Goal: Book appointment/travel/reservation

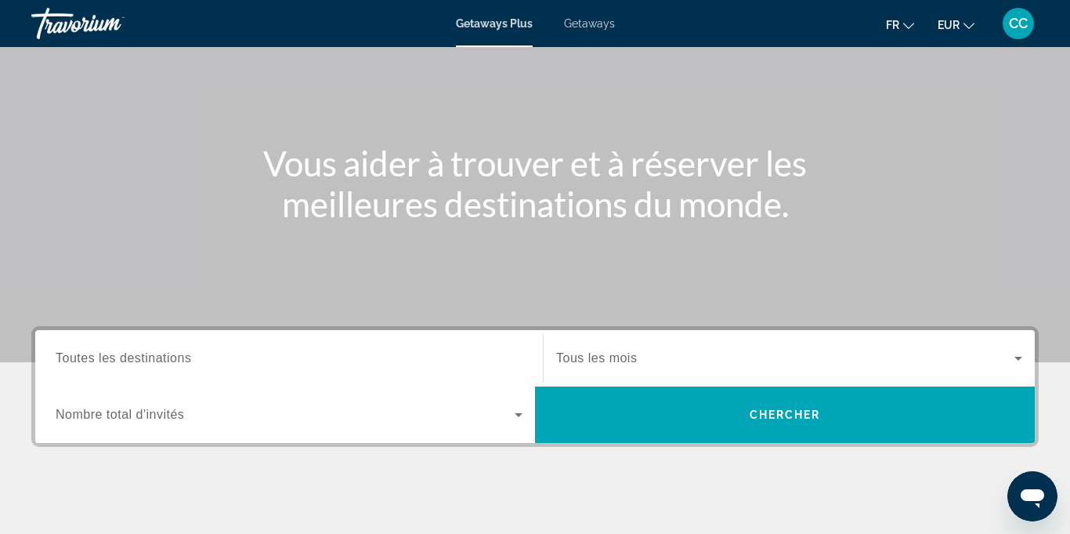
scroll to position [67, 0]
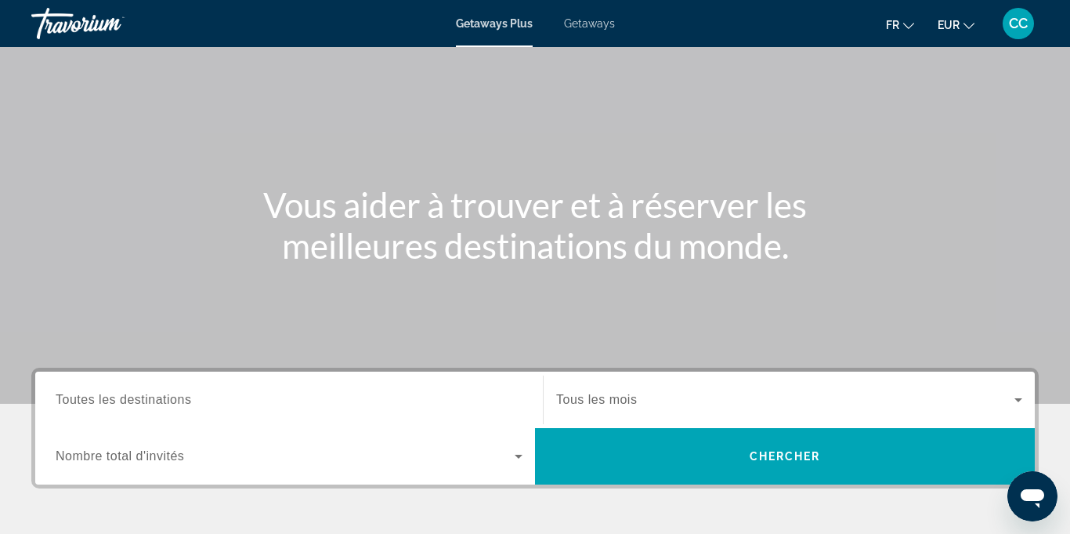
click at [580, 26] on span "Getaways" at bounding box center [589, 23] width 51 height 13
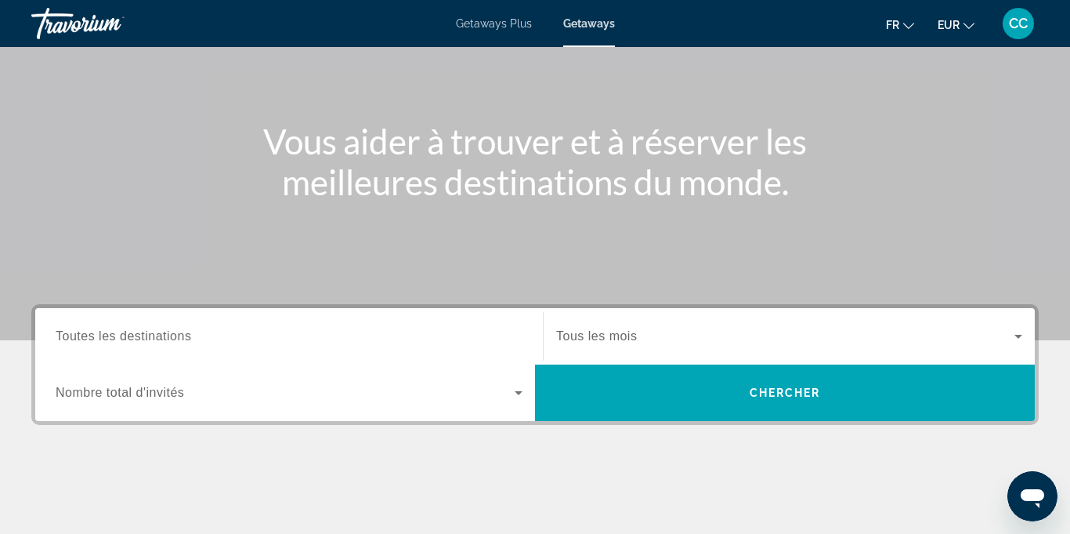
click at [176, 346] on div "Search widget" at bounding box center [289, 336] width 467 height 45
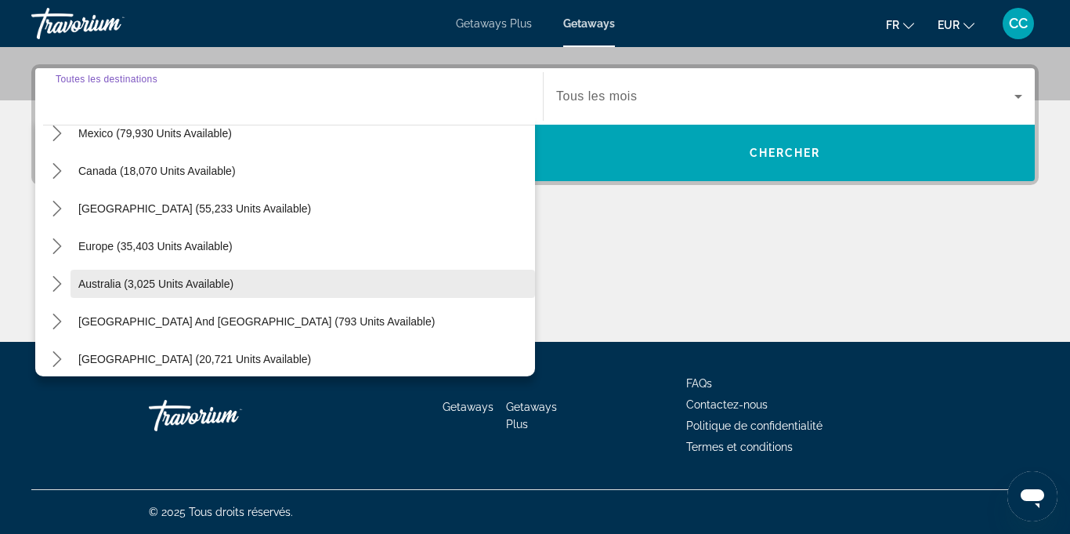
scroll to position [88, 0]
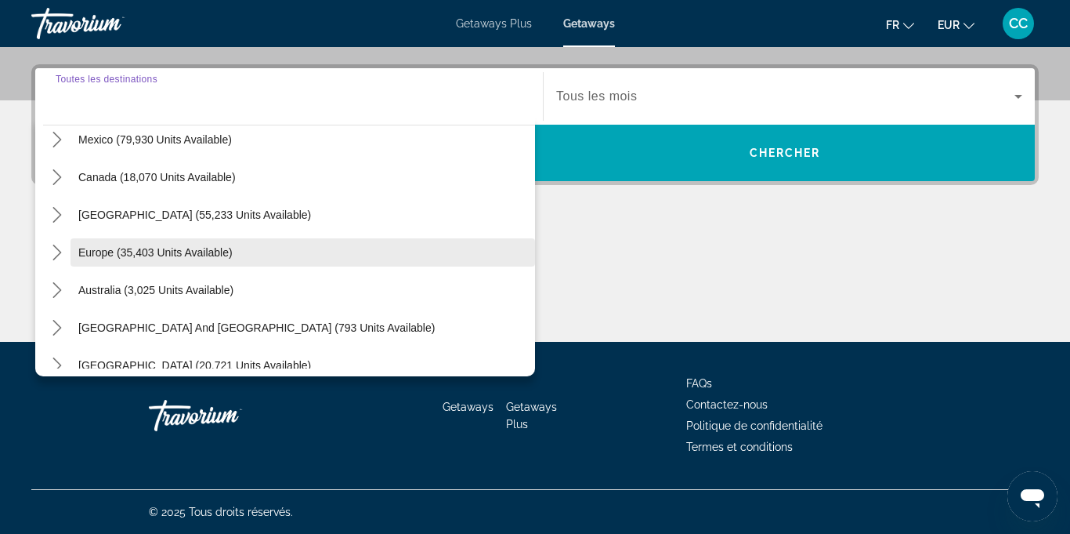
click at [158, 253] on span "Europe (35,403 units available)" at bounding box center [155, 252] width 154 height 13
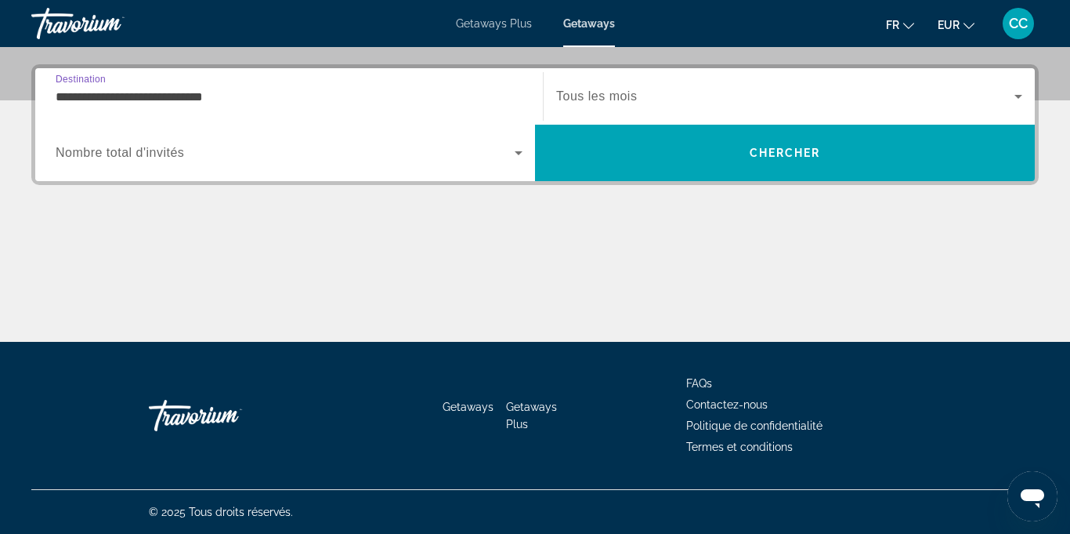
click at [81, 99] on input "**********" at bounding box center [289, 97] width 467 height 19
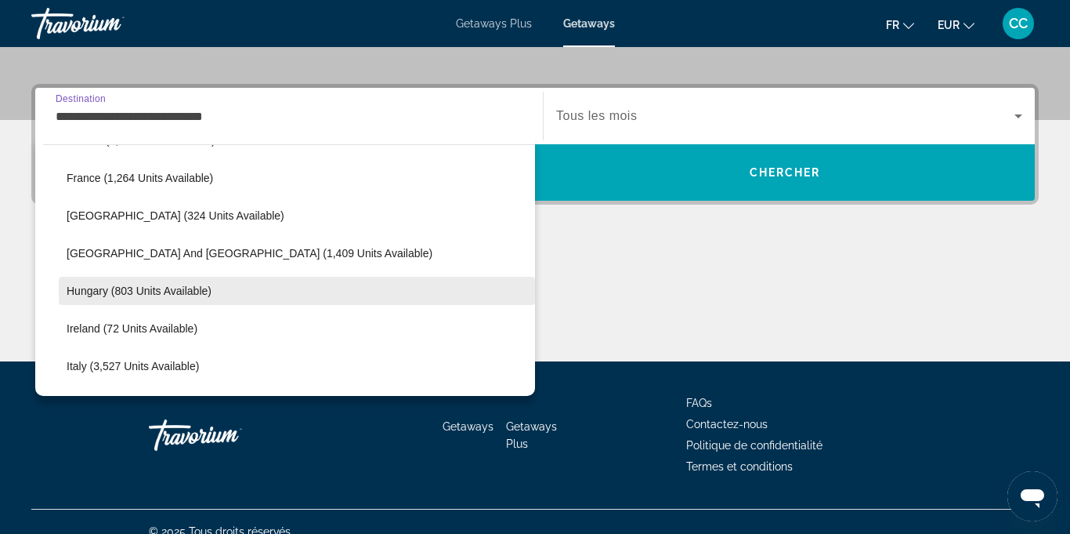
scroll to position [502, 0]
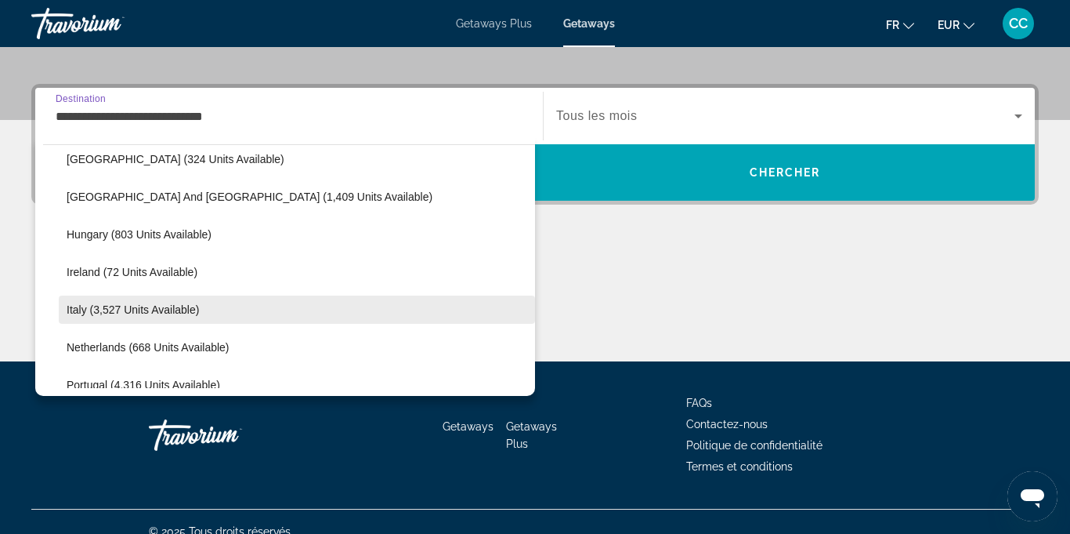
click at [181, 311] on span "Italy (3,527 units available)" at bounding box center [133, 309] width 132 height 13
type input "**********"
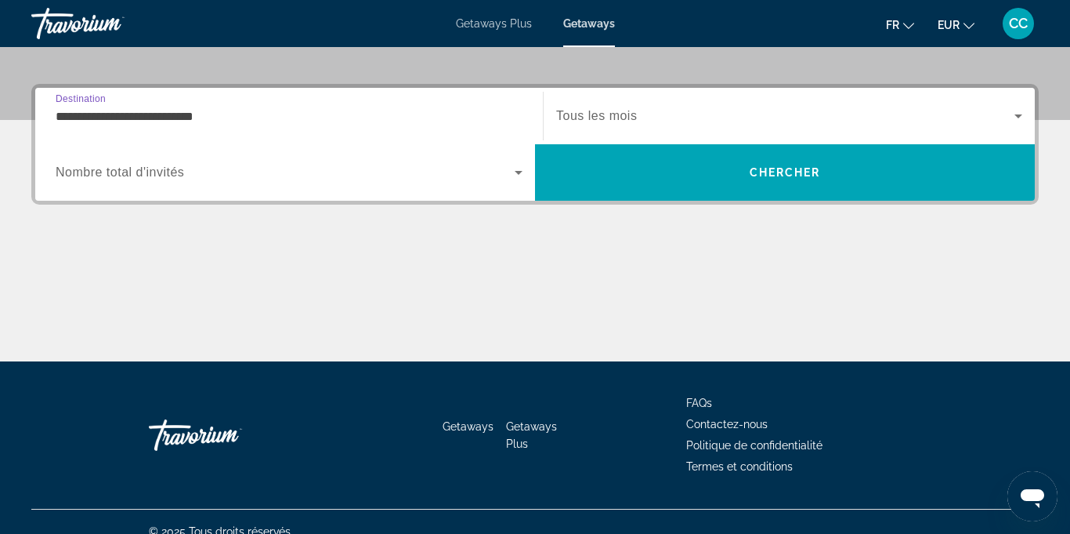
scroll to position [370, 0]
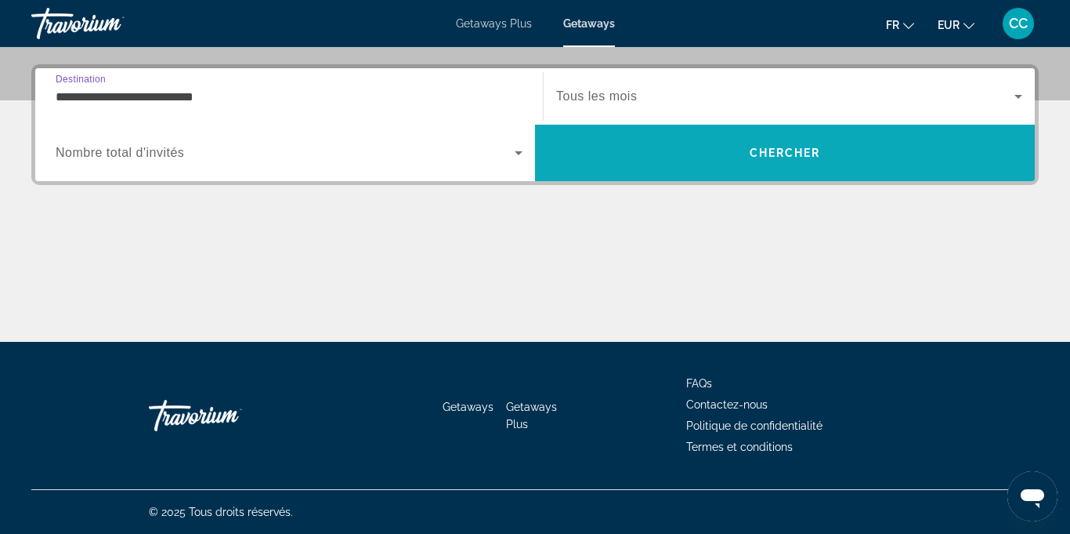
click at [667, 155] on span "Search" at bounding box center [785, 153] width 500 height 38
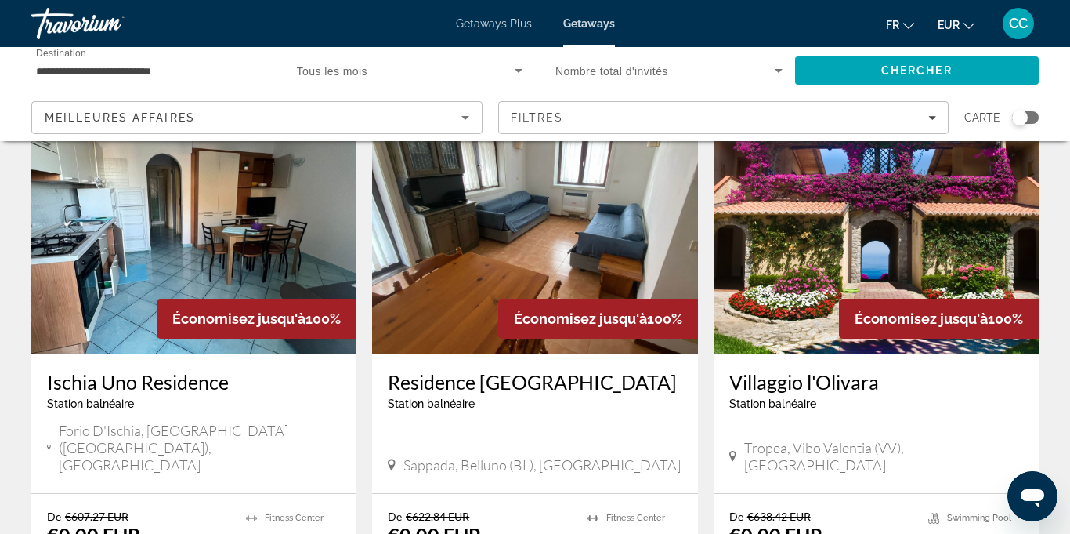
scroll to position [95, 0]
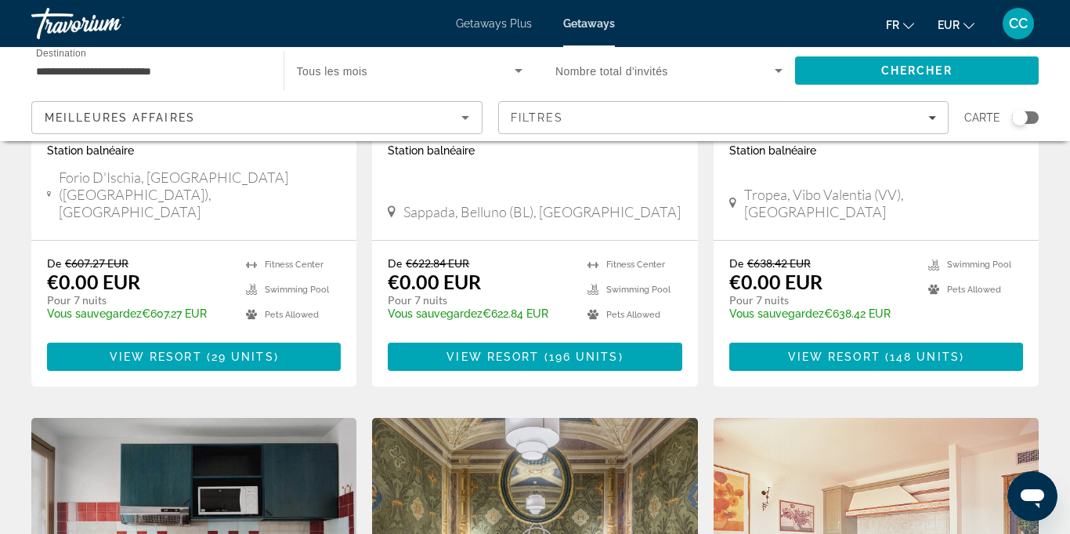
click at [1030, 118] on div "Search widget" at bounding box center [1025, 117] width 27 height 13
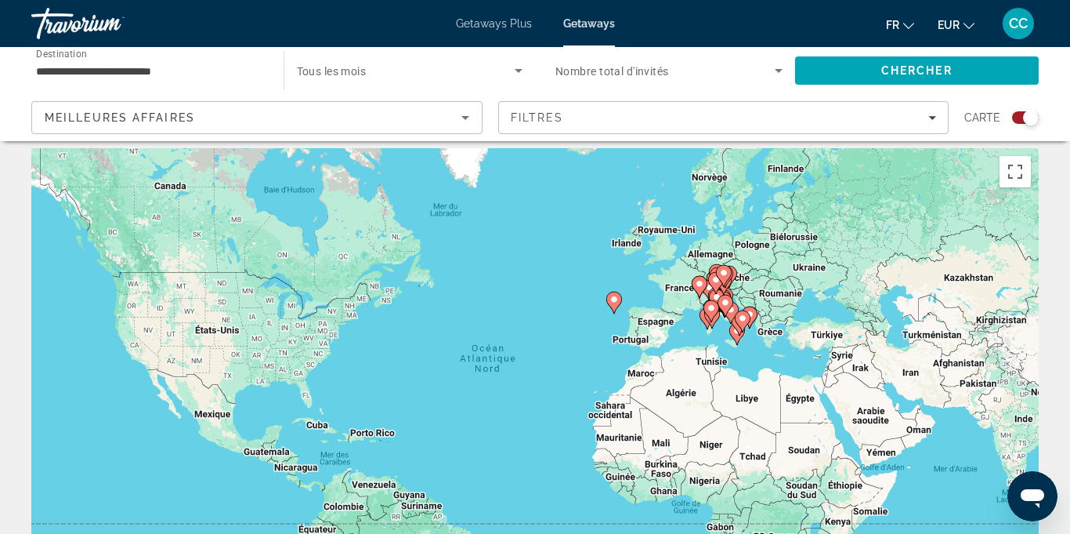
scroll to position [0, 0]
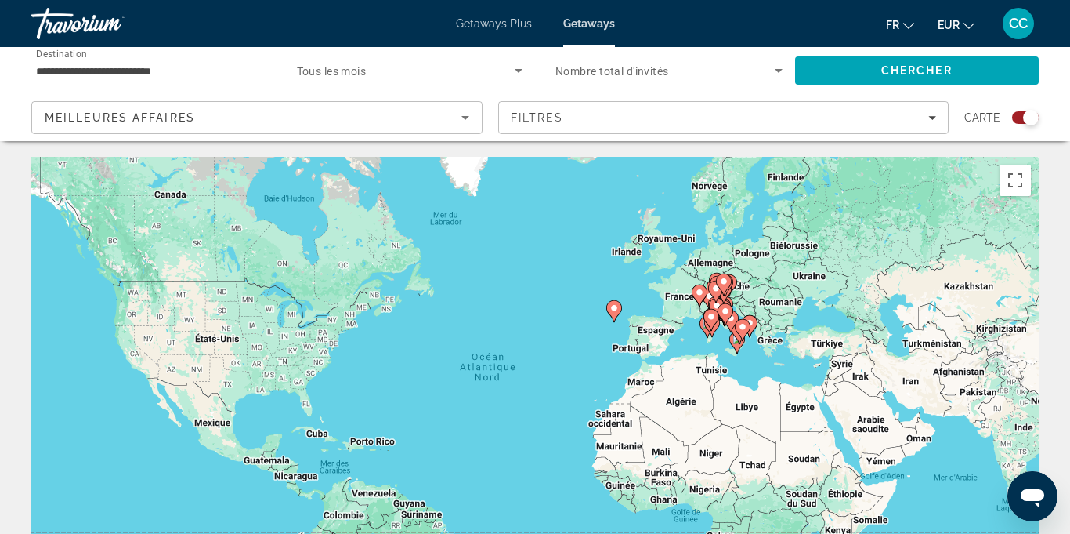
click at [730, 392] on div "Pour activer le glissement avec le clavier, appuyez sur Alt+Entrée. Une fois ce…" at bounding box center [535, 392] width 1008 height 470
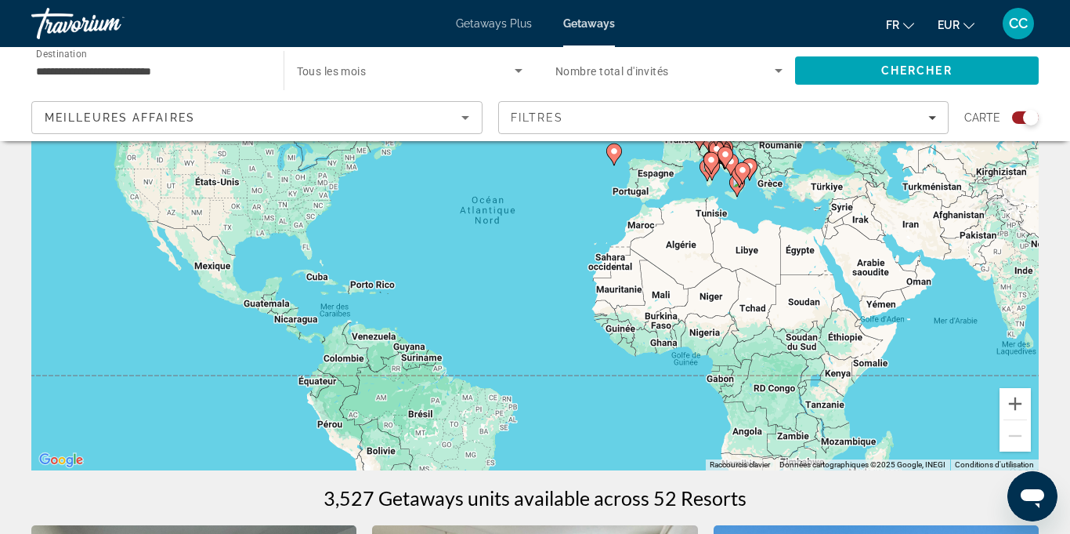
scroll to position [156, 0]
click at [1019, 407] on button "Zoom avant" at bounding box center [1015, 404] width 31 height 31
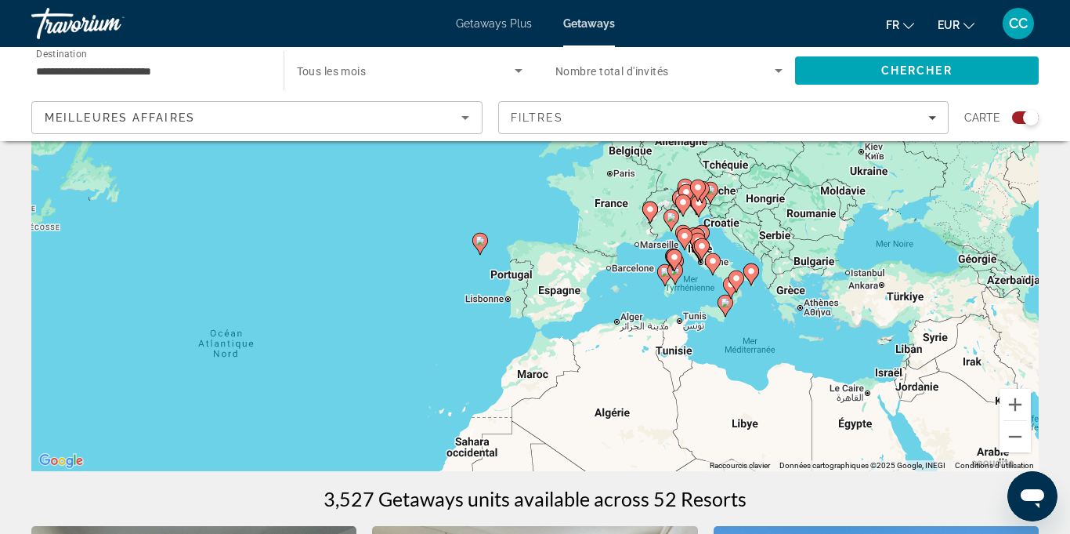
drag, startPoint x: 872, startPoint y: 296, endPoint x: 684, endPoint y: 438, distance: 235.6
click at [684, 438] on div "Pour activer le glissement avec le clavier, appuyez sur Alt+Entrée. Une fois ce…" at bounding box center [535, 236] width 1008 height 470
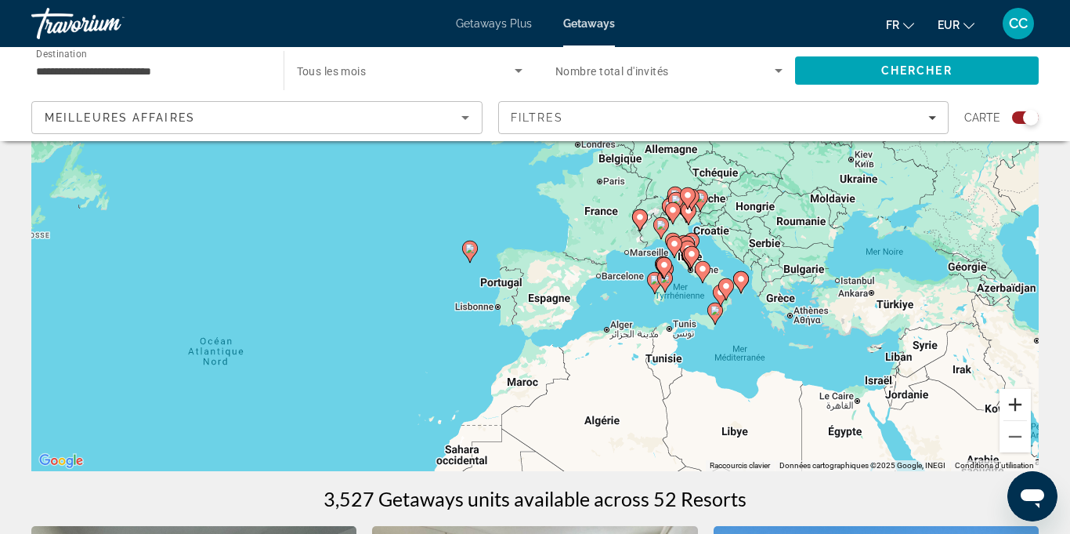
click at [1014, 402] on button "Zoom avant" at bounding box center [1015, 404] width 31 height 31
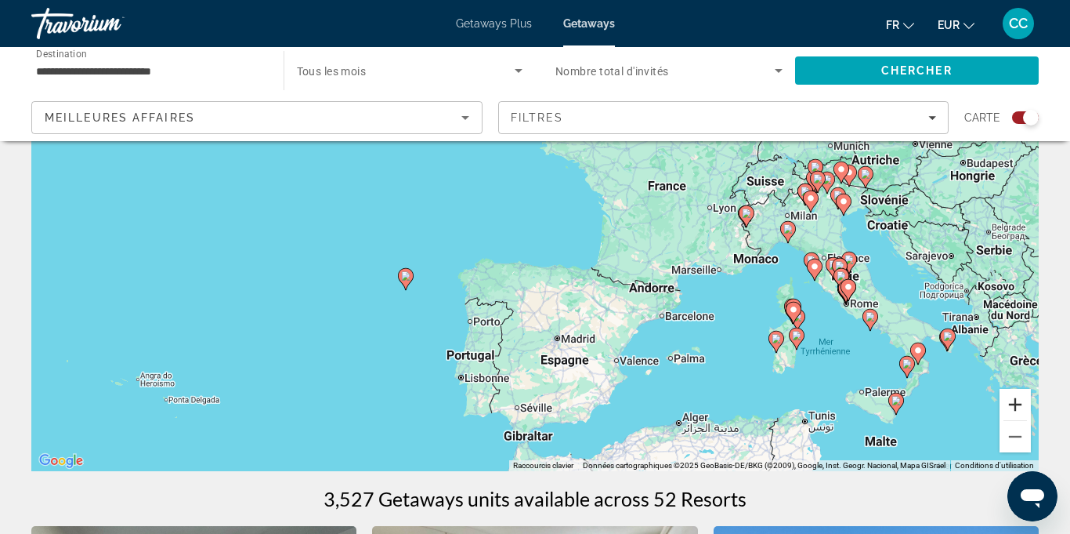
click at [1014, 402] on button "Zoom avant" at bounding box center [1015, 404] width 31 height 31
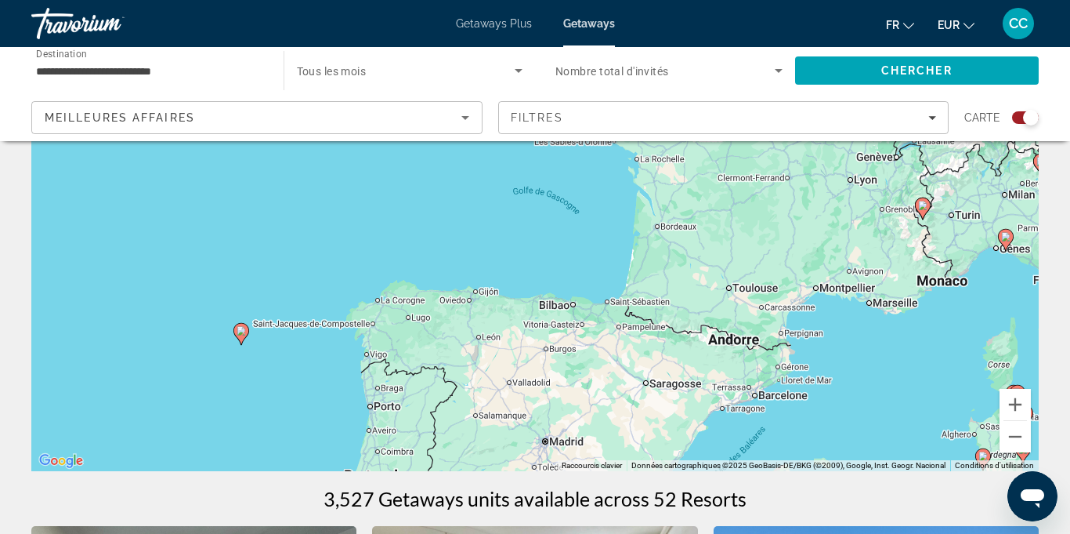
drag, startPoint x: 777, startPoint y: 364, endPoint x: 559, endPoint y: 352, distance: 218.2
click at [575, 356] on div "Pour activer le glissement avec le clavier, appuyez sur Alt+Entrée. Une fois ce…" at bounding box center [535, 236] width 1008 height 470
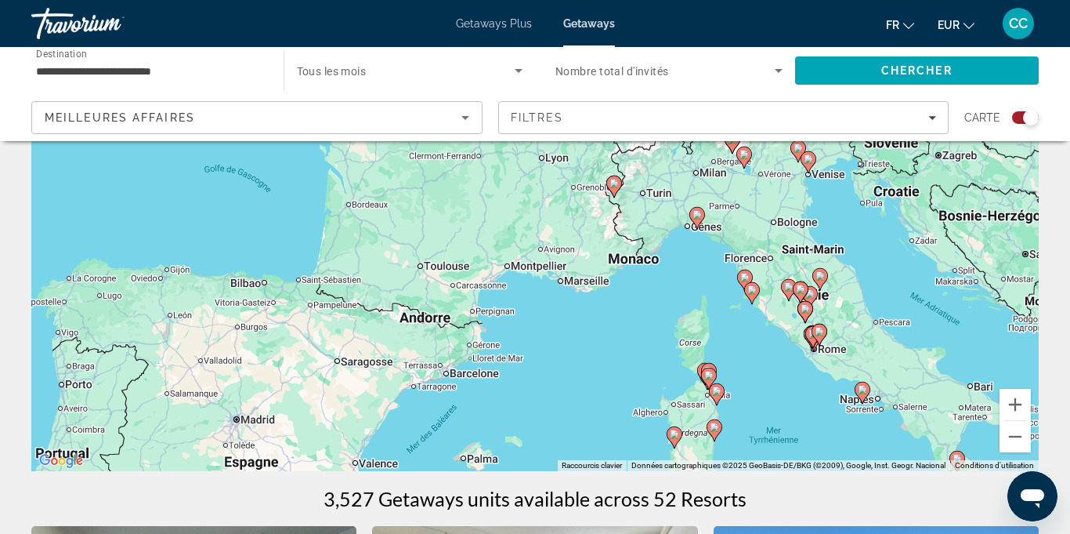
drag, startPoint x: 548, startPoint y: 348, endPoint x: 414, endPoint y: 277, distance: 151.4
click at [426, 284] on div "Pour activer le glissement avec le clavier, appuyez sur Alt+Entrée. Une fois ce…" at bounding box center [535, 236] width 1008 height 470
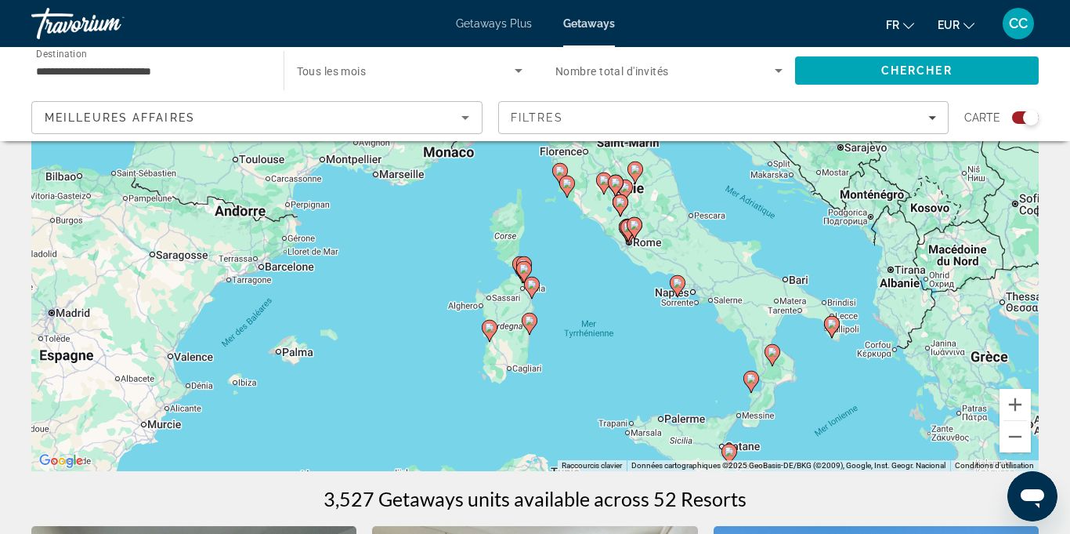
click at [491, 329] on image "Main content" at bounding box center [489, 327] width 9 height 9
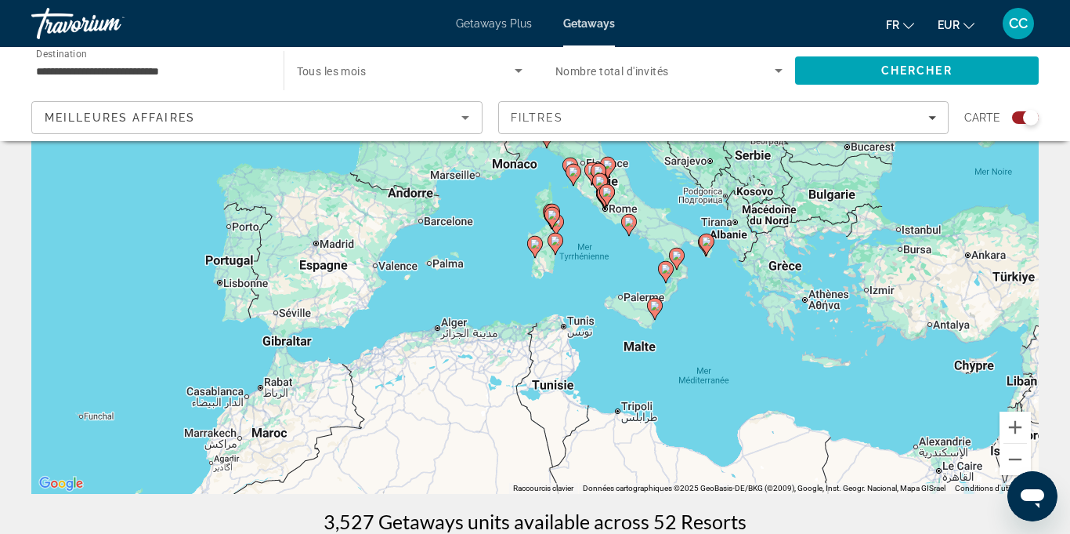
scroll to position [132, 0]
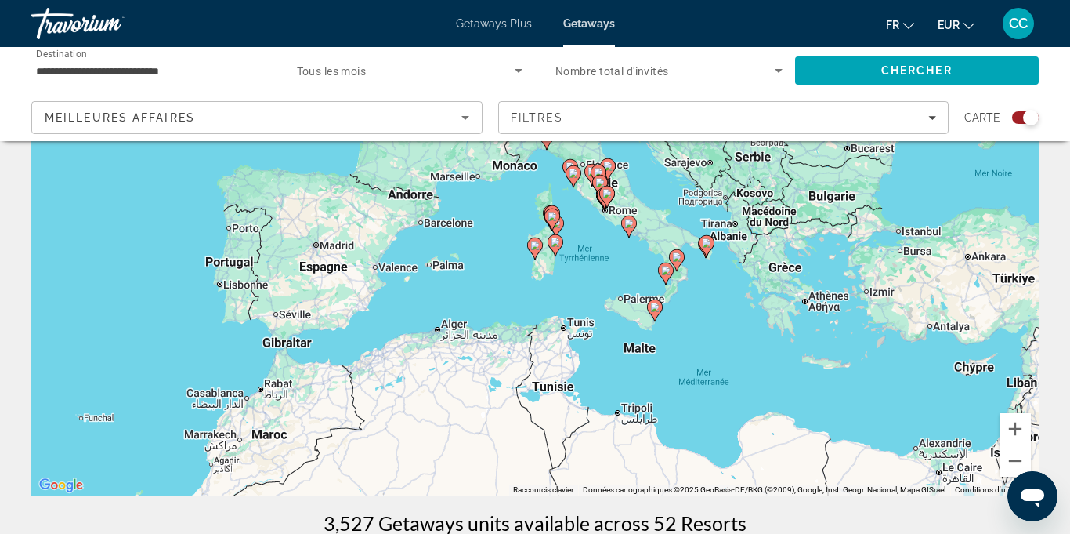
click at [656, 305] on image "Main content" at bounding box center [654, 306] width 9 height 9
type input "**********"
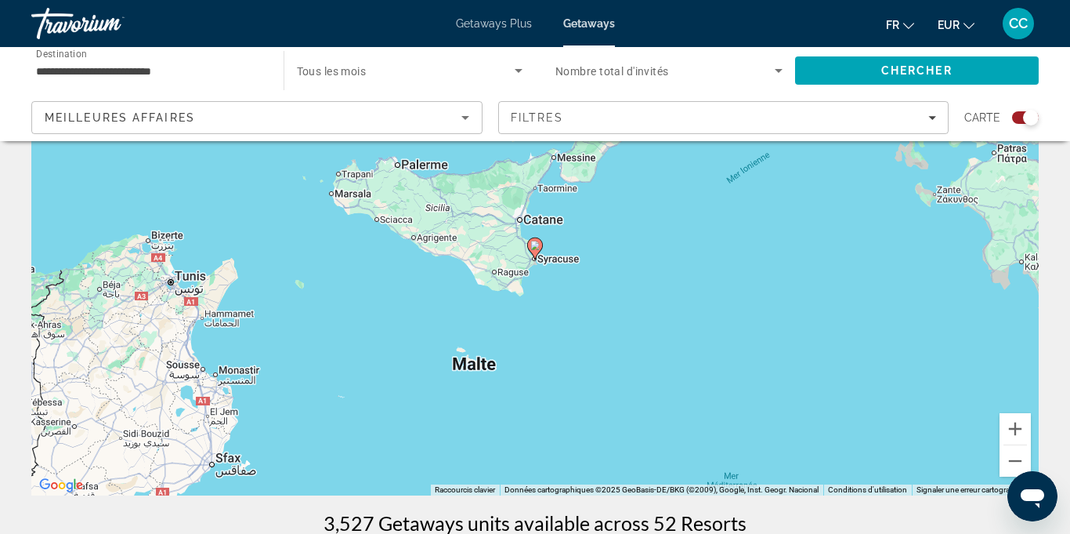
click at [536, 243] on image "Main content" at bounding box center [535, 245] width 9 height 9
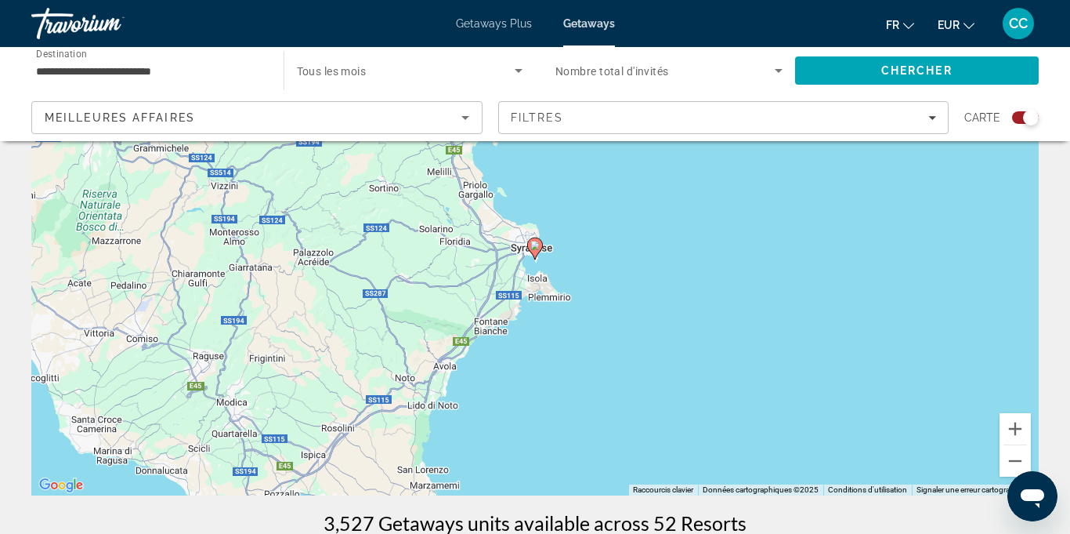
click at [534, 246] on image "Main content" at bounding box center [535, 245] width 9 height 9
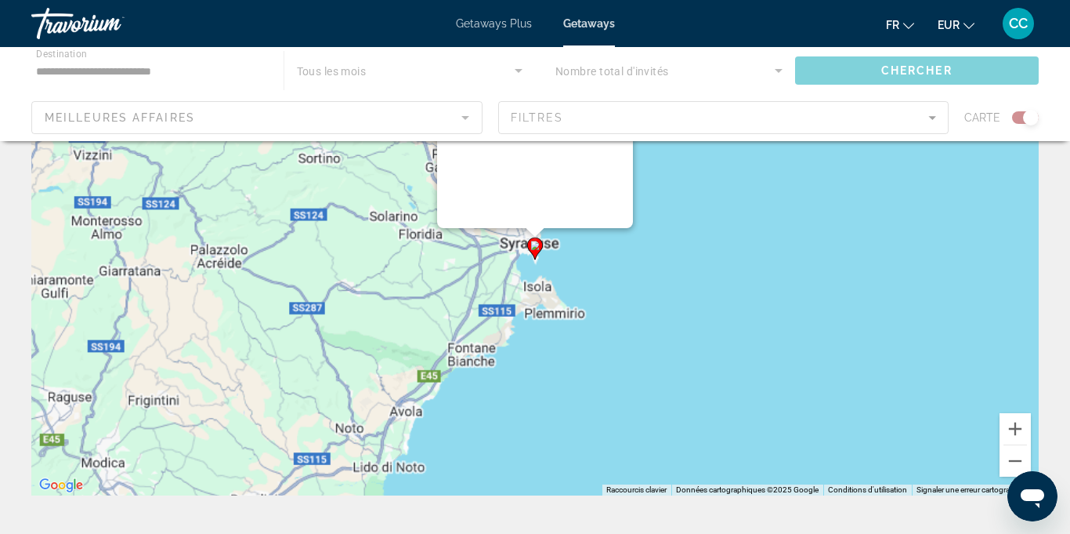
scroll to position [0, 0]
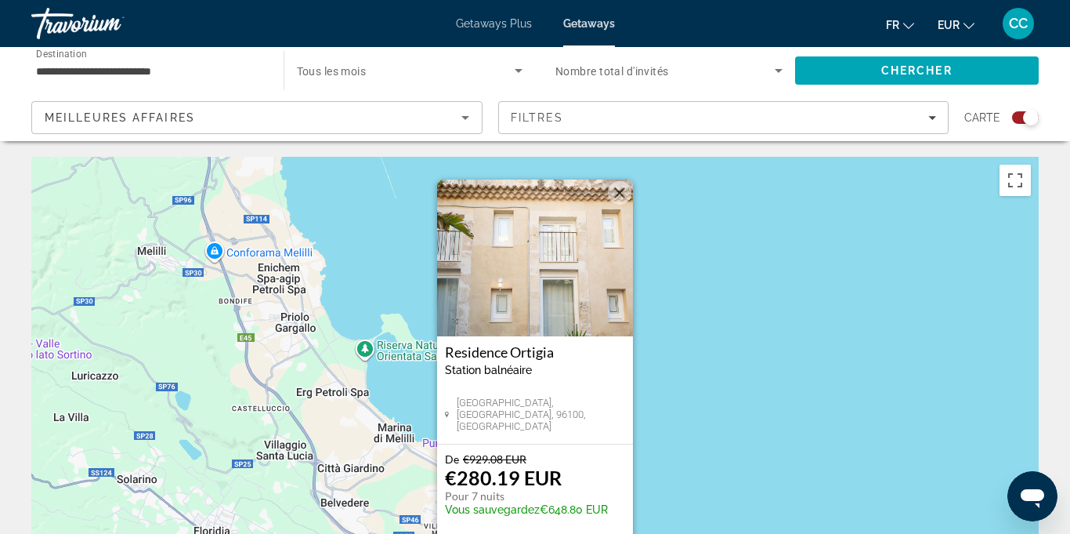
click at [619, 193] on button "Fermer" at bounding box center [620, 193] width 24 height 24
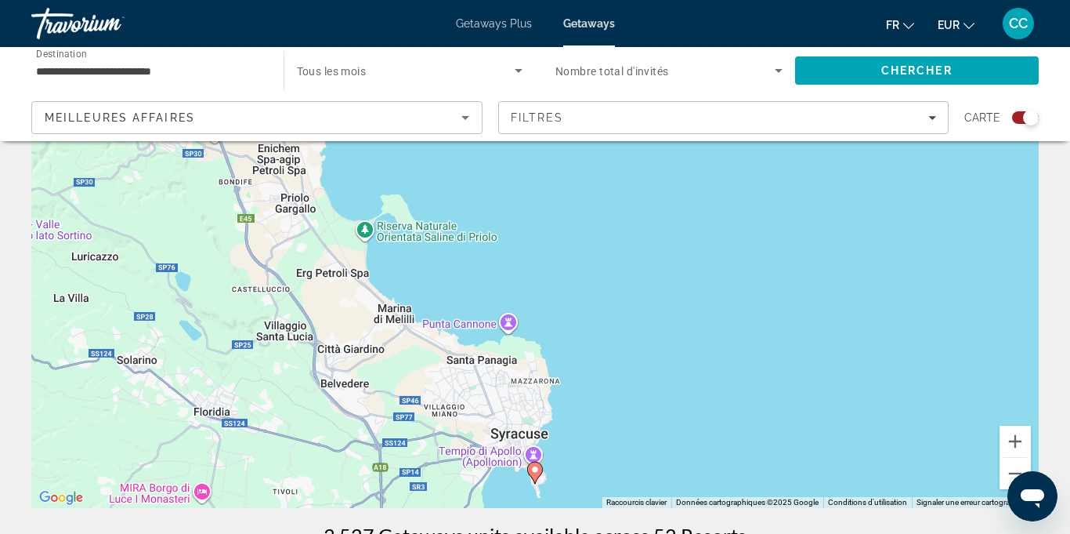
scroll to position [130, 0]
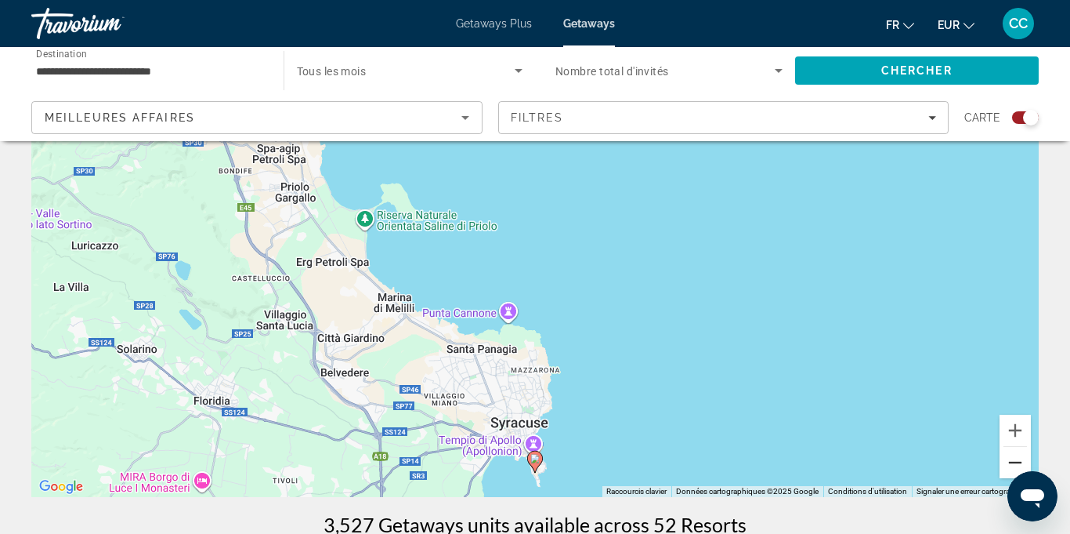
click at [1018, 466] on button "Zoom arrière" at bounding box center [1015, 462] width 31 height 31
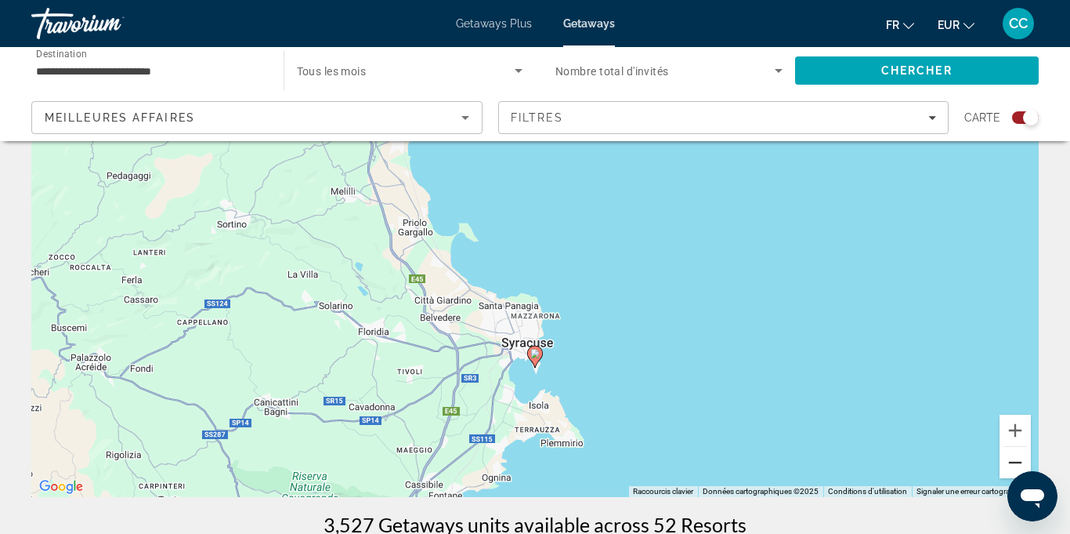
click at [1018, 466] on button "Zoom arrière" at bounding box center [1015, 462] width 31 height 31
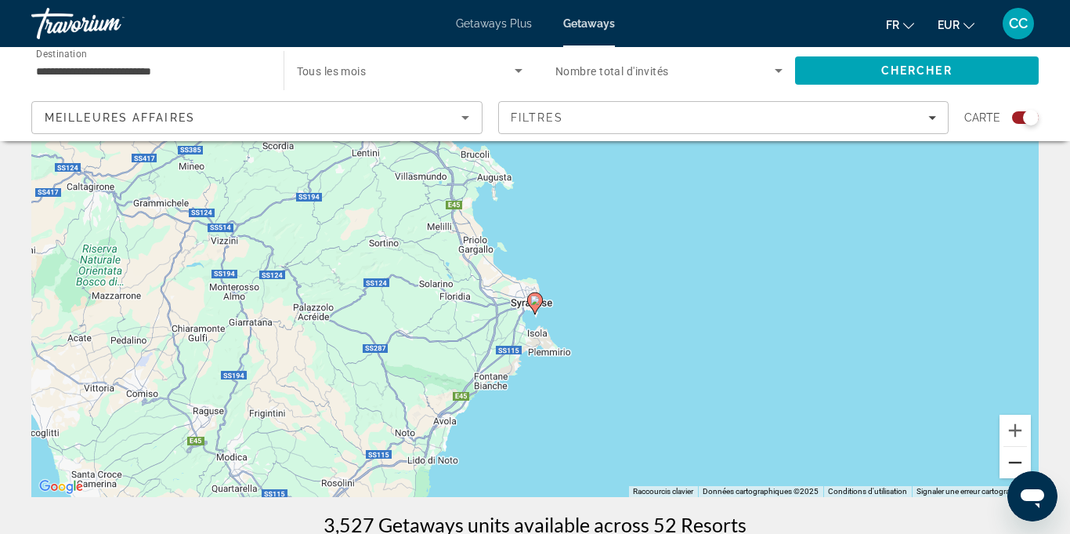
click at [1018, 466] on button "Zoom arrière" at bounding box center [1015, 462] width 31 height 31
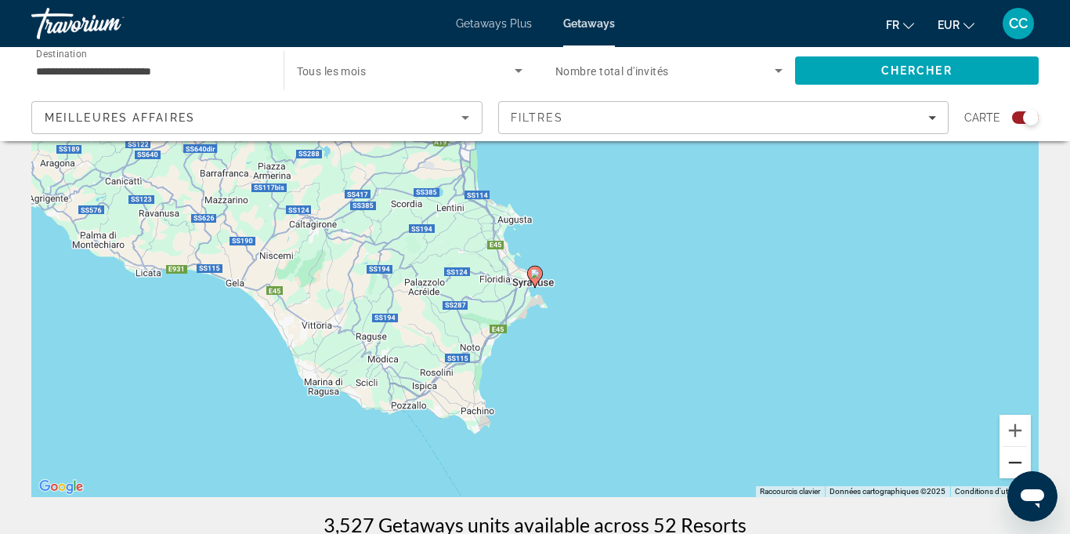
click at [1018, 466] on button "Zoom arrière" at bounding box center [1015, 462] width 31 height 31
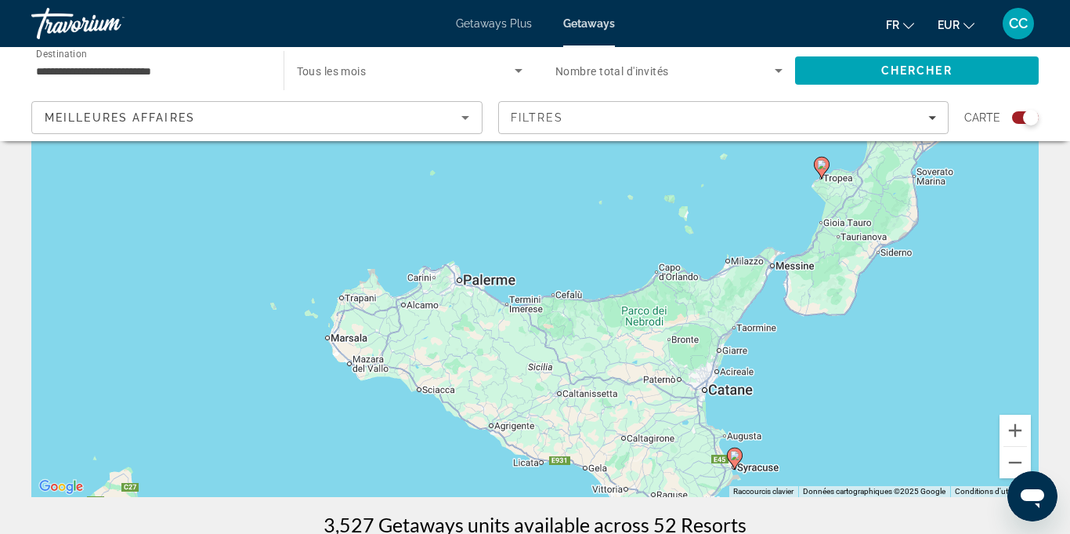
drag, startPoint x: 599, startPoint y: 305, endPoint x: 784, endPoint y: 471, distance: 248.6
click at [784, 471] on div "Pour activer le glissement avec le clavier, appuyez sur Alt+Entrée. Une fois ce…" at bounding box center [535, 262] width 1008 height 470
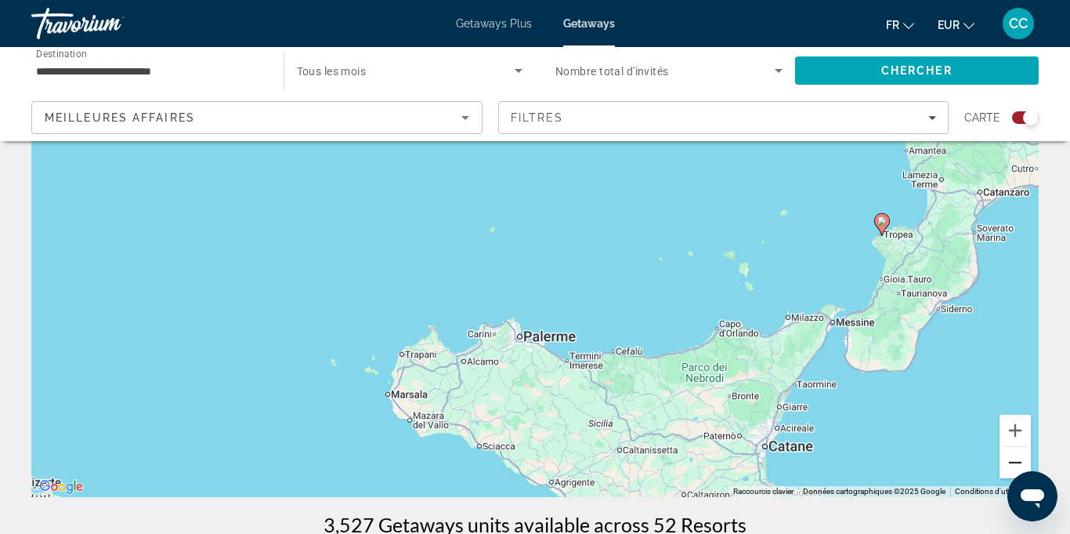
click at [1019, 463] on button "Zoom arrière" at bounding box center [1015, 462] width 31 height 31
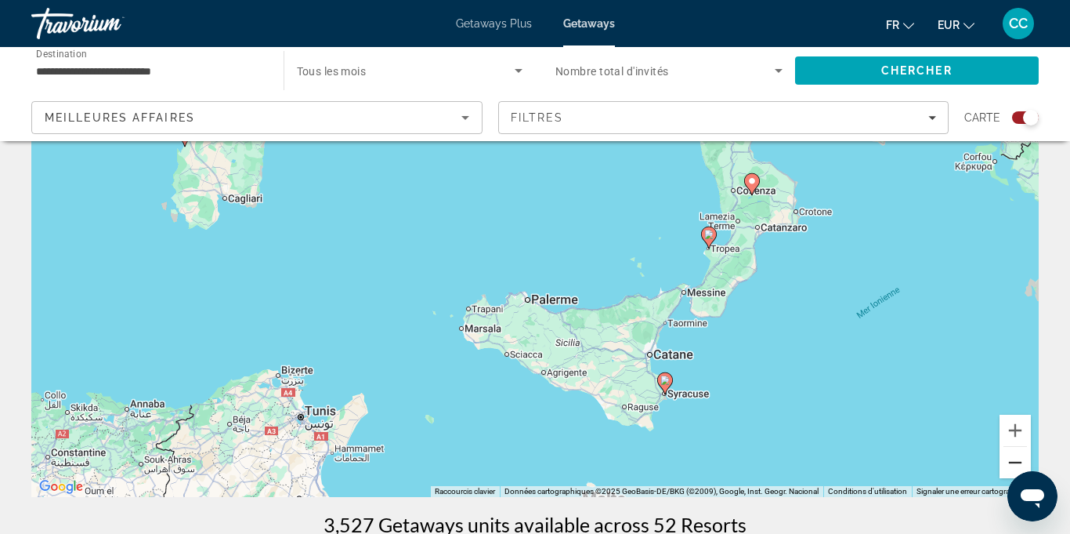
click at [1019, 463] on button "Zoom arrière" at bounding box center [1015, 462] width 31 height 31
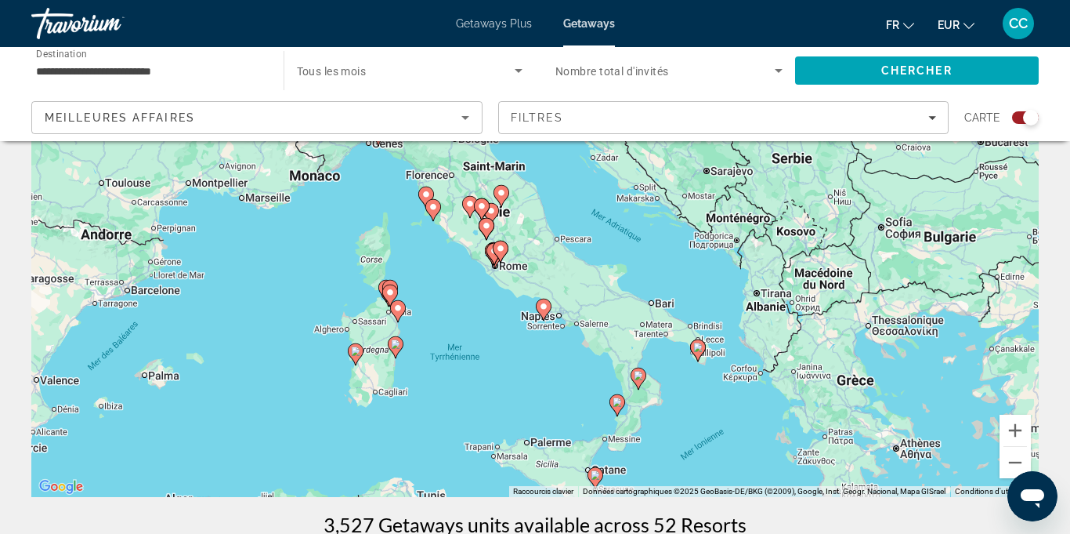
drag, startPoint x: 618, startPoint y: 255, endPoint x: 624, endPoint y: 404, distance: 149.0
click at [624, 404] on gmp-advanced-marker "Main content" at bounding box center [618, 405] width 16 height 24
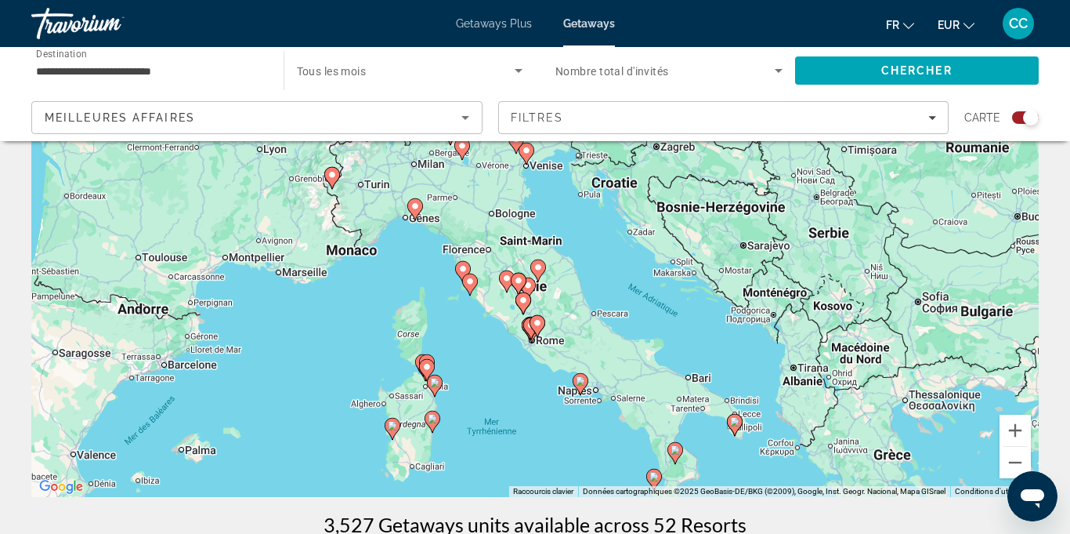
drag, startPoint x: 475, startPoint y: 316, endPoint x: 495, endPoint y: 347, distance: 37.4
click at [495, 347] on div "Pour activer le glissement avec le clavier, appuyez sur Alt+Entrée. Une fois ce…" at bounding box center [535, 262] width 1008 height 470
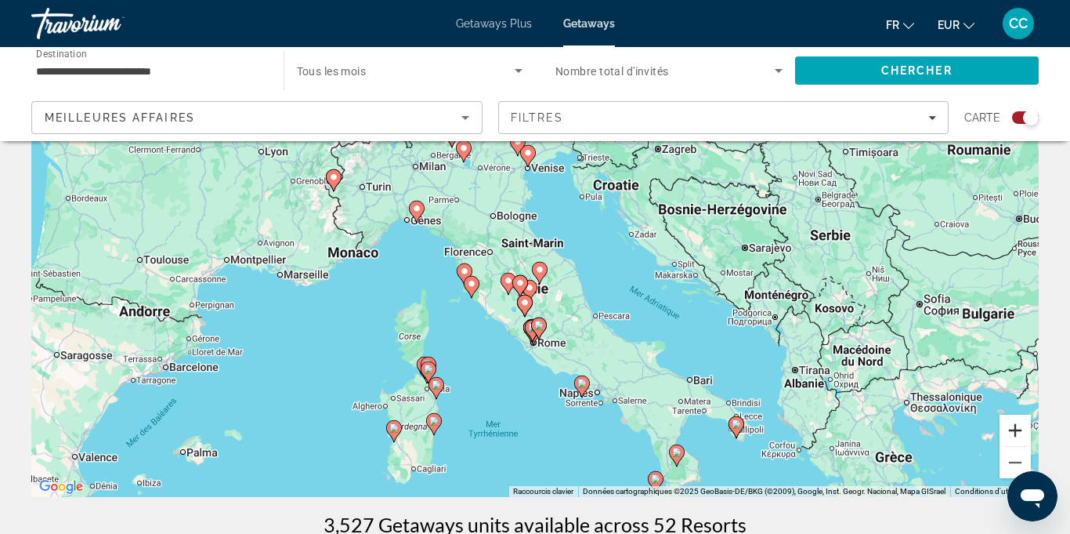
click at [1023, 429] on button "Zoom avant" at bounding box center [1015, 430] width 31 height 31
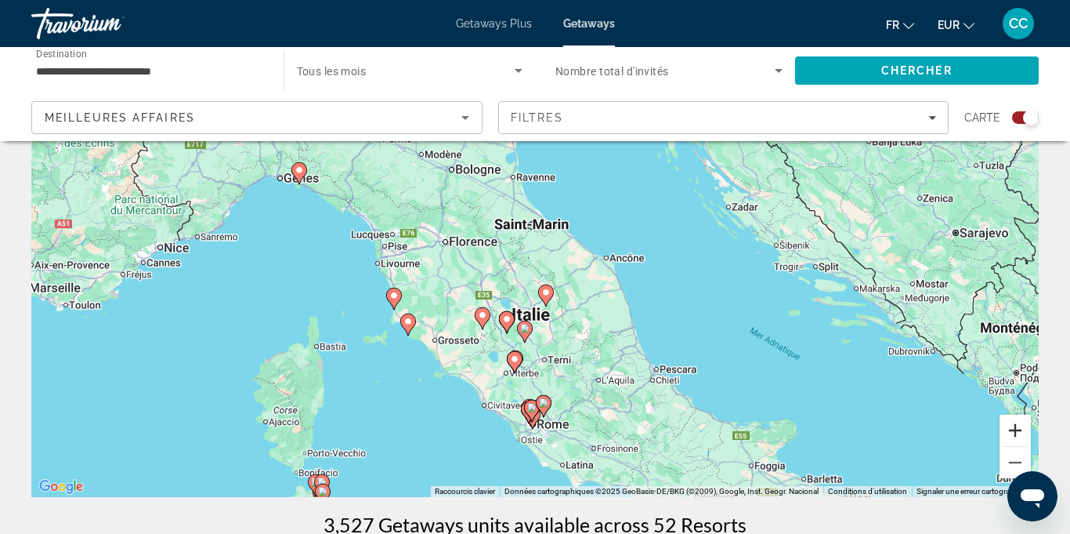
click at [1023, 429] on button "Zoom avant" at bounding box center [1015, 430] width 31 height 31
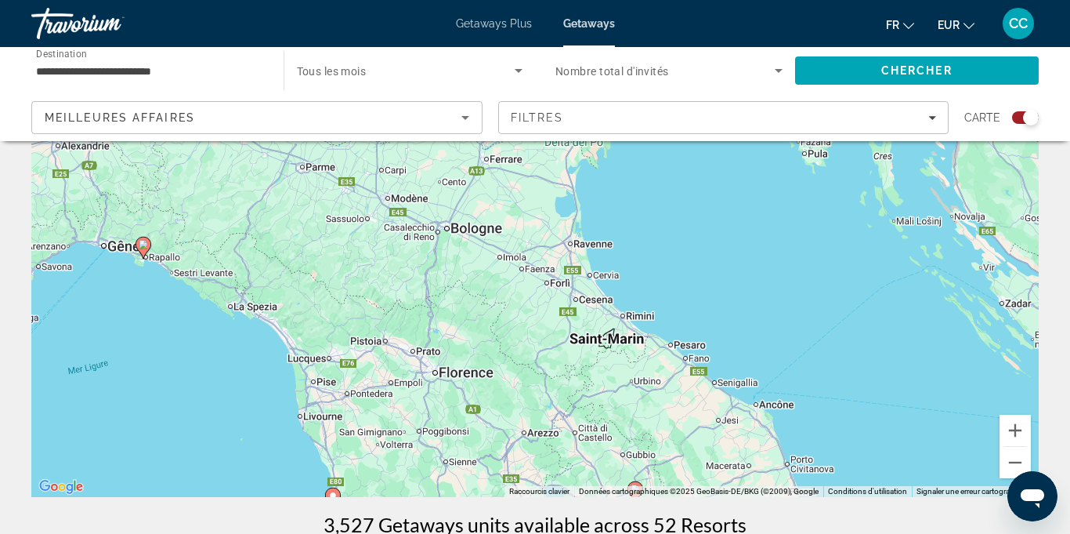
drag, startPoint x: 395, startPoint y: 345, endPoint x: 474, endPoint y: 500, distance: 174.2
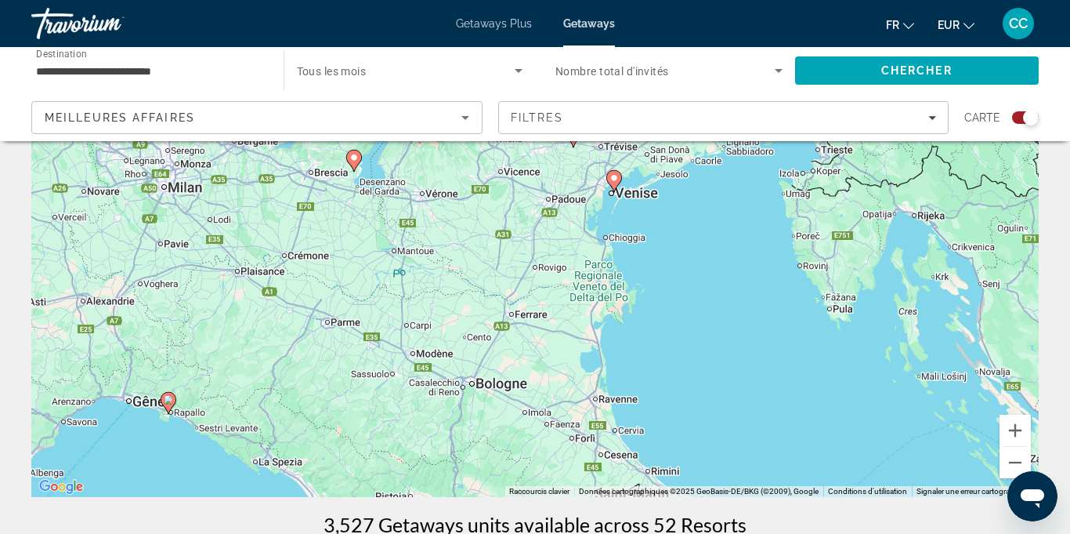
drag, startPoint x: 455, startPoint y: 311, endPoint x: 476, endPoint y: 471, distance: 161.3
click at [476, 471] on div "Pour activer le glissement avec le clavier, appuyez sur Alt+Entrée. Une fois ce…" at bounding box center [535, 262] width 1008 height 470
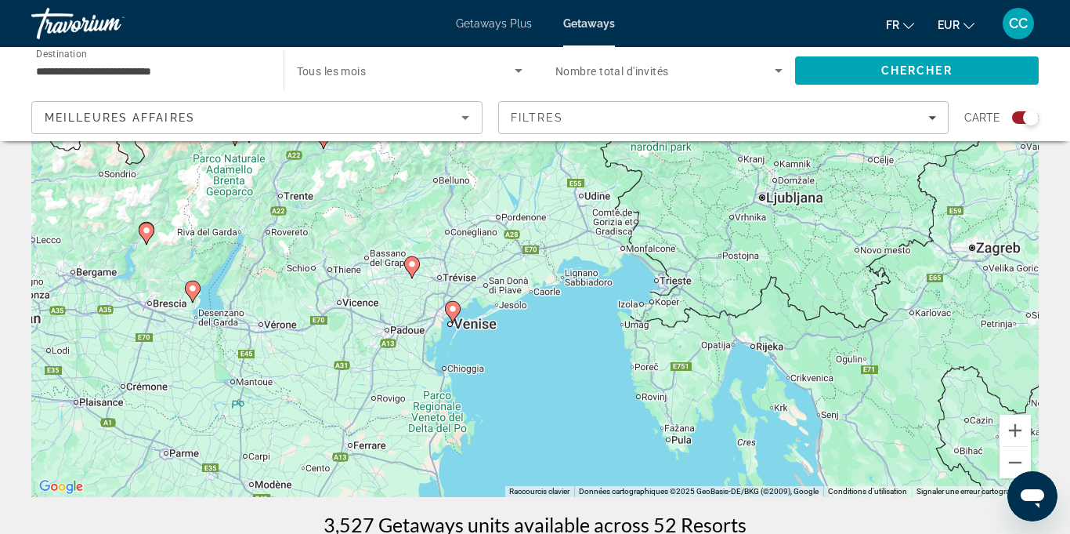
drag, startPoint x: 526, startPoint y: 241, endPoint x: 361, endPoint y: 389, distance: 221.9
click at [361, 389] on div "Pour activer le glissement avec le clavier, appuyez sur Alt+Entrée. Une fois ce…" at bounding box center [535, 262] width 1008 height 470
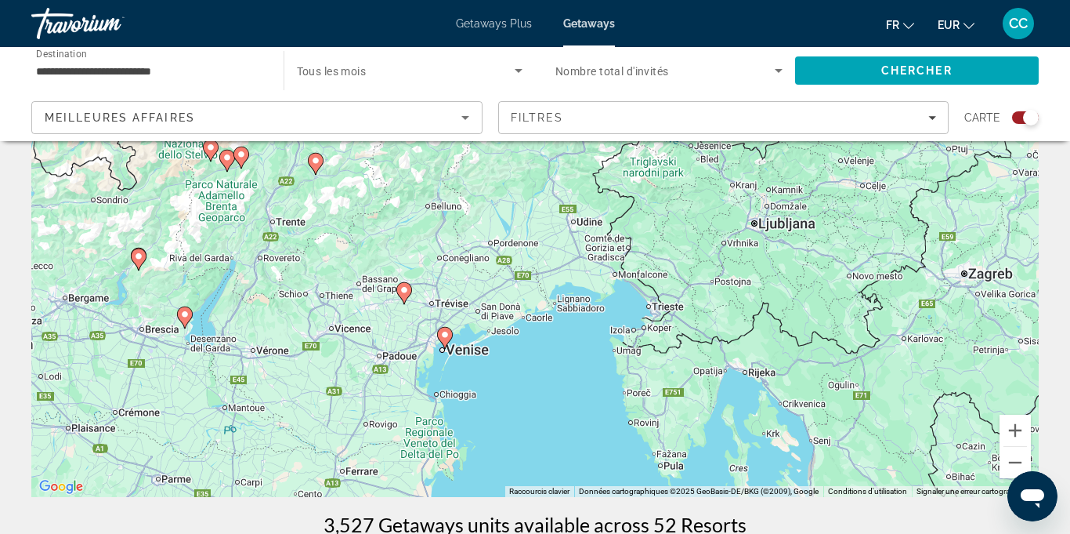
click at [444, 333] on image "Main content" at bounding box center [444, 334] width 9 height 9
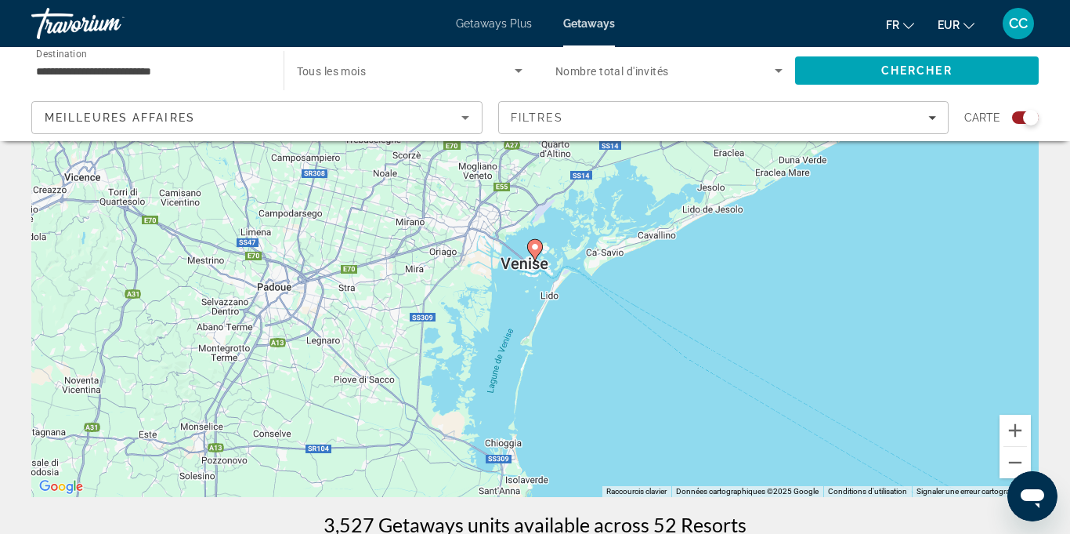
click at [534, 248] on image "Main content" at bounding box center [535, 246] width 9 height 9
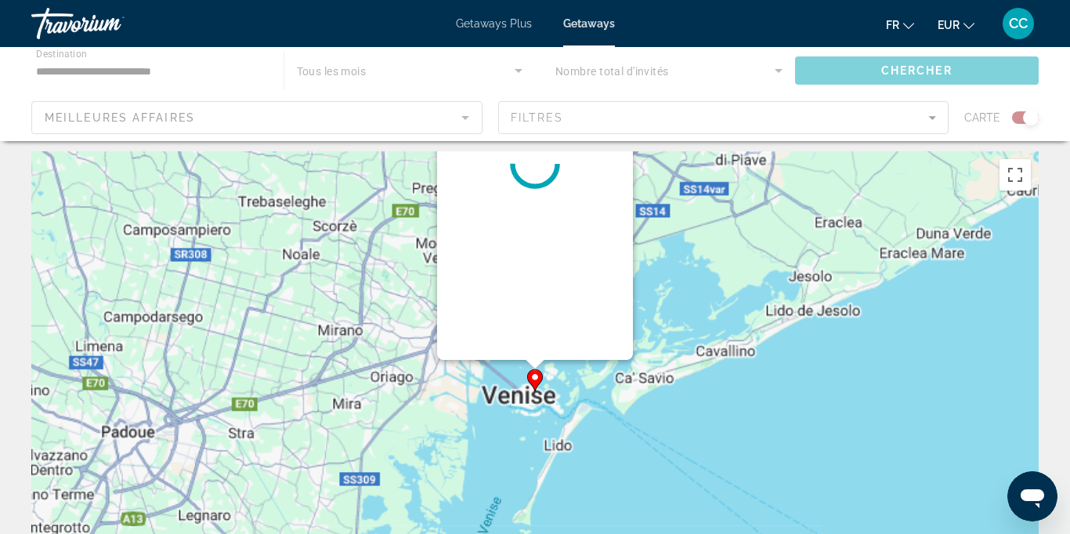
scroll to position [0, 0]
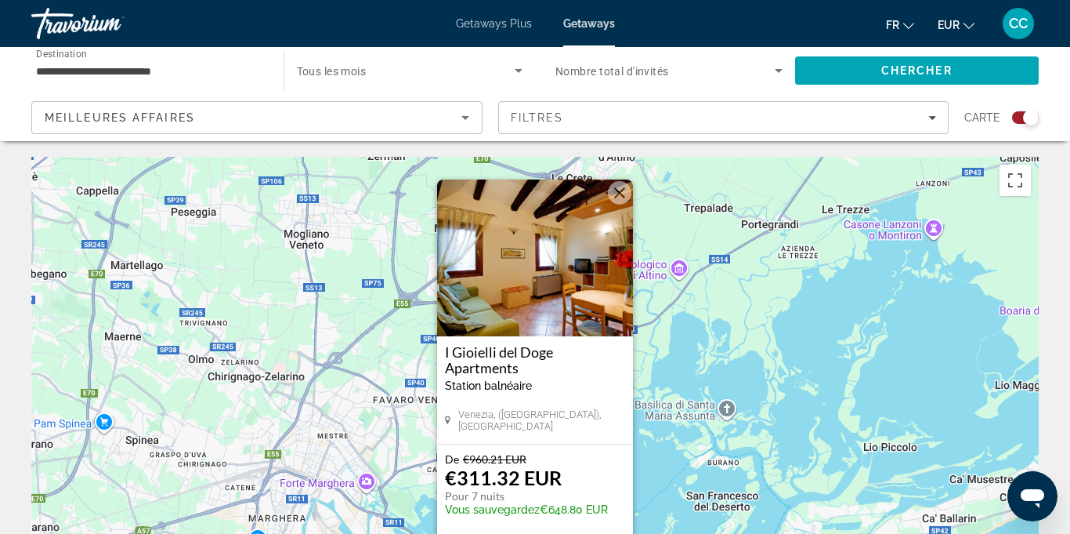
click at [621, 190] on button "Fermer" at bounding box center [620, 193] width 24 height 24
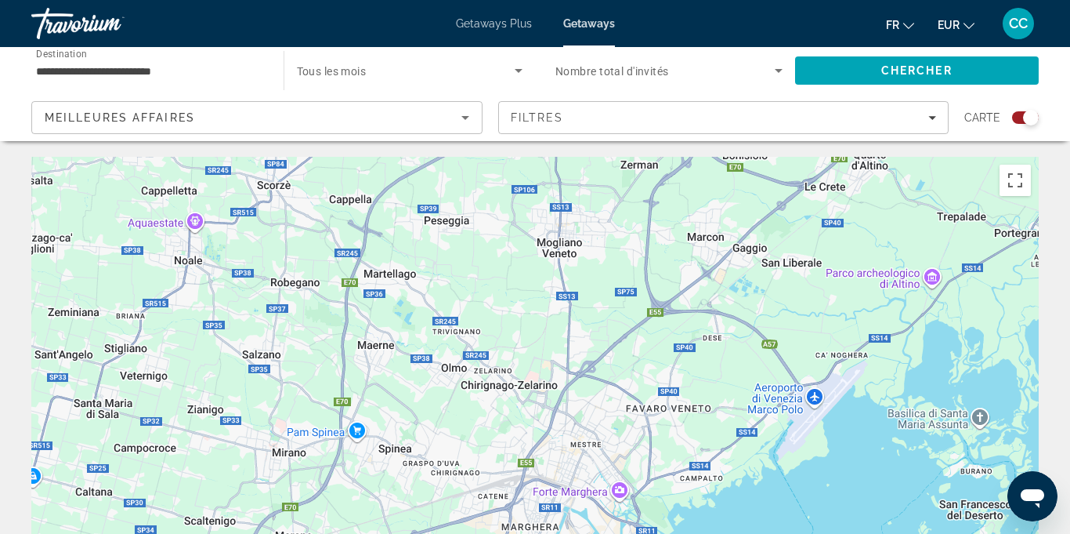
drag, startPoint x: 607, startPoint y: 368, endPoint x: 853, endPoint y: 385, distance: 247.4
click at [853, 385] on div "Pour activer le glissement avec le clavier, appuyez sur Alt+Entrée. Une fois ce…" at bounding box center [535, 392] width 1008 height 470
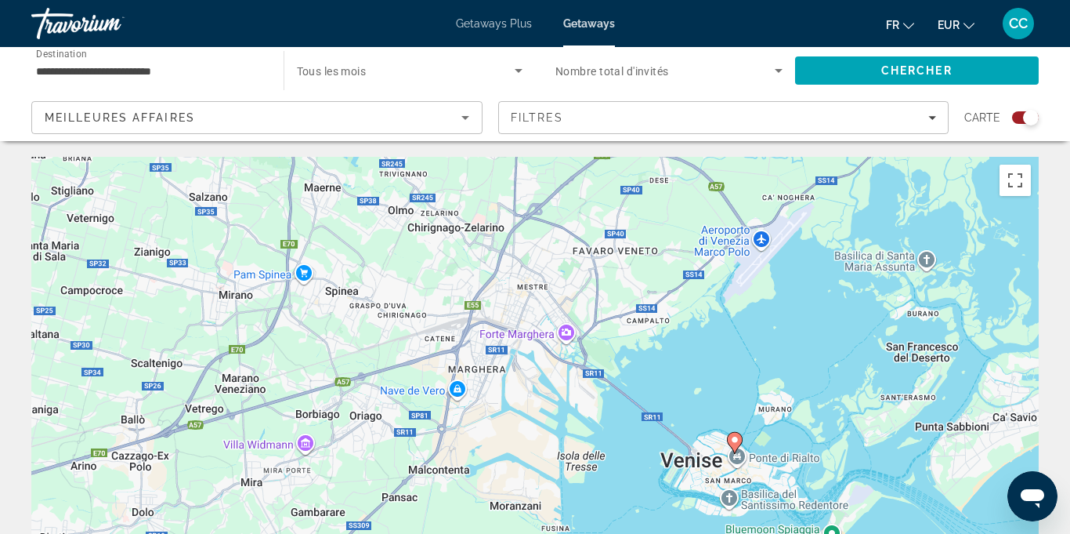
drag, startPoint x: 929, startPoint y: 403, endPoint x: 856, endPoint y: 237, distance: 180.7
click at [856, 237] on div "Pour activer le glissement avec le clavier, appuyez sur Alt+Entrée. Une fois ce…" at bounding box center [535, 392] width 1008 height 470
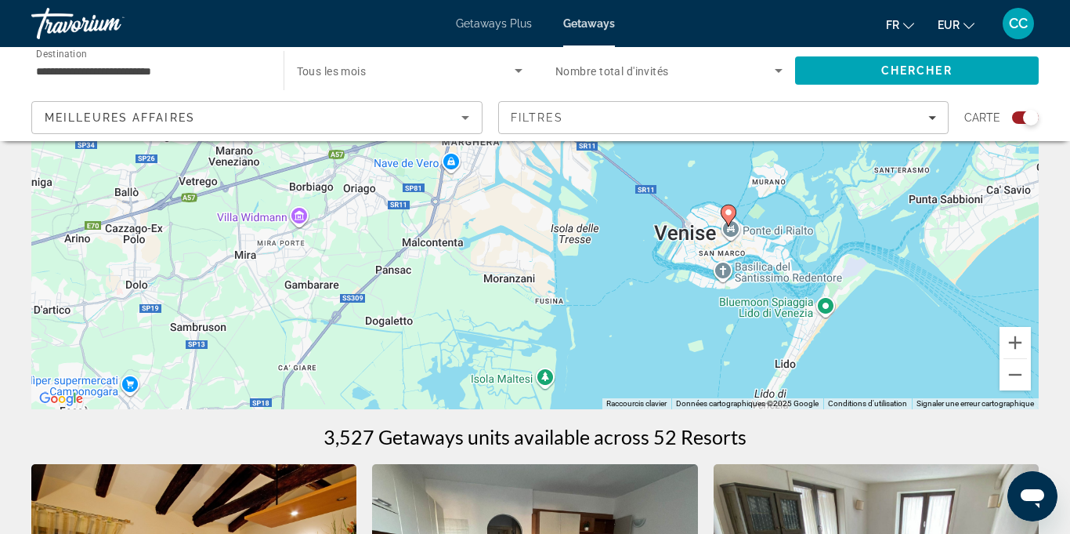
scroll to position [238, 0]
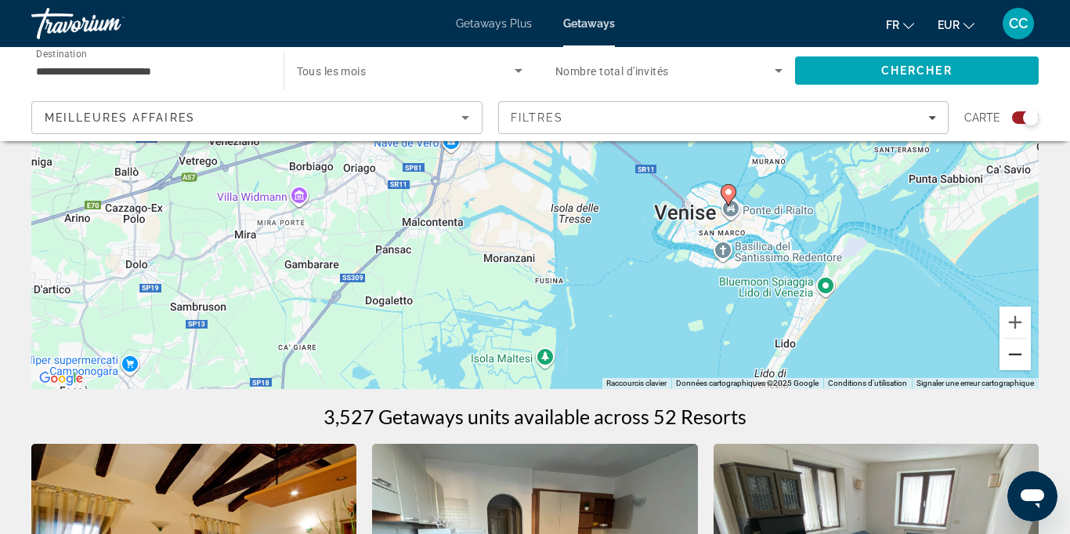
click at [1021, 358] on button "Zoom arrière" at bounding box center [1015, 354] width 31 height 31
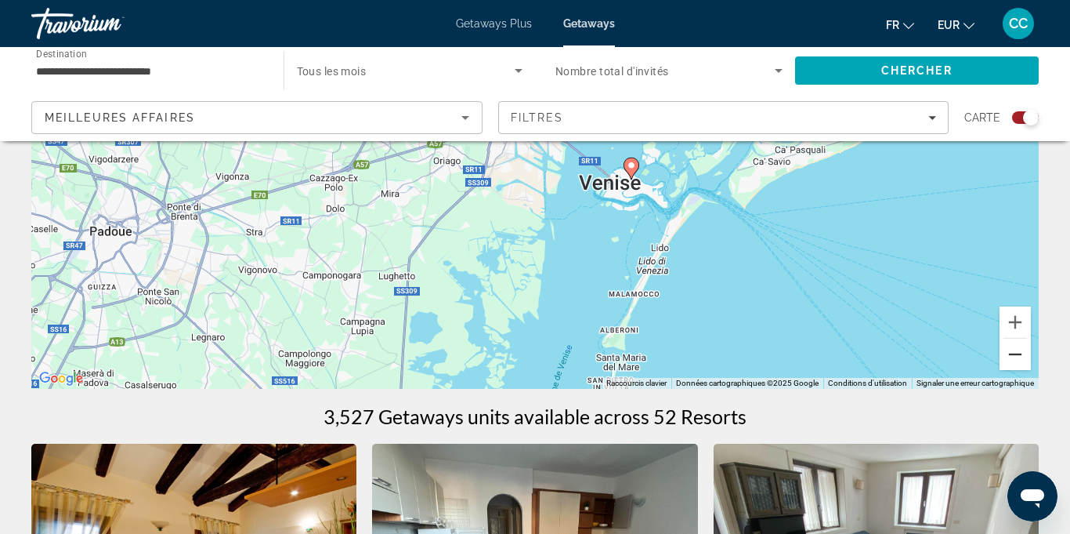
click at [1021, 358] on button "Zoom arrière" at bounding box center [1015, 354] width 31 height 31
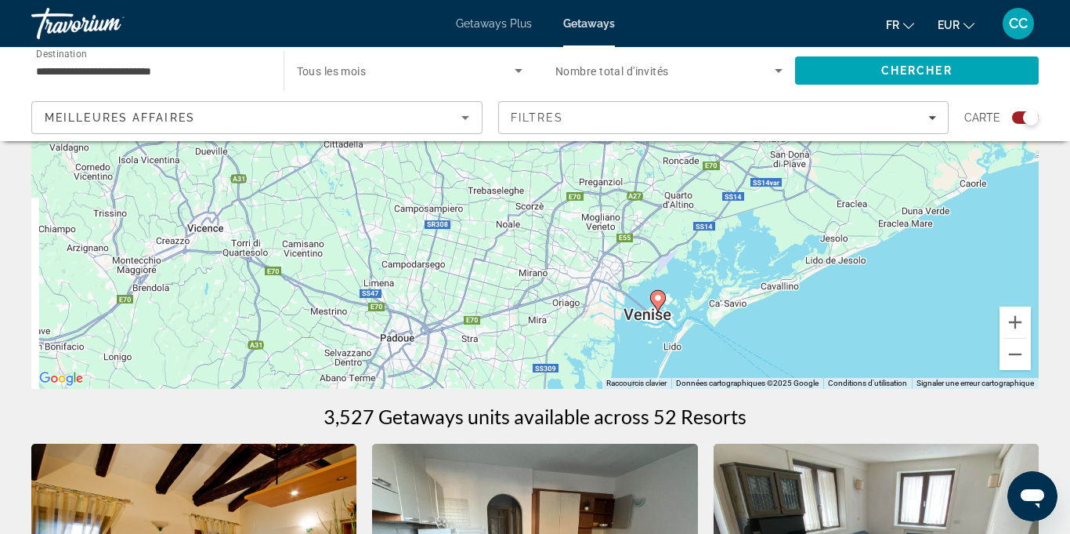
drag, startPoint x: 585, startPoint y: 289, endPoint x: 657, endPoint y: 397, distance: 130.0
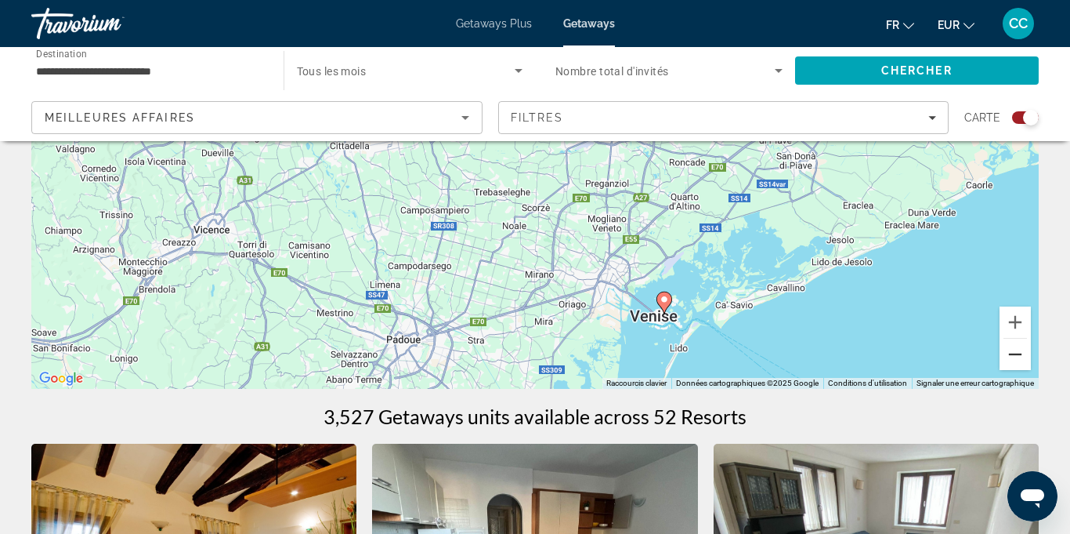
click at [1009, 353] on button "Zoom arrière" at bounding box center [1015, 354] width 31 height 31
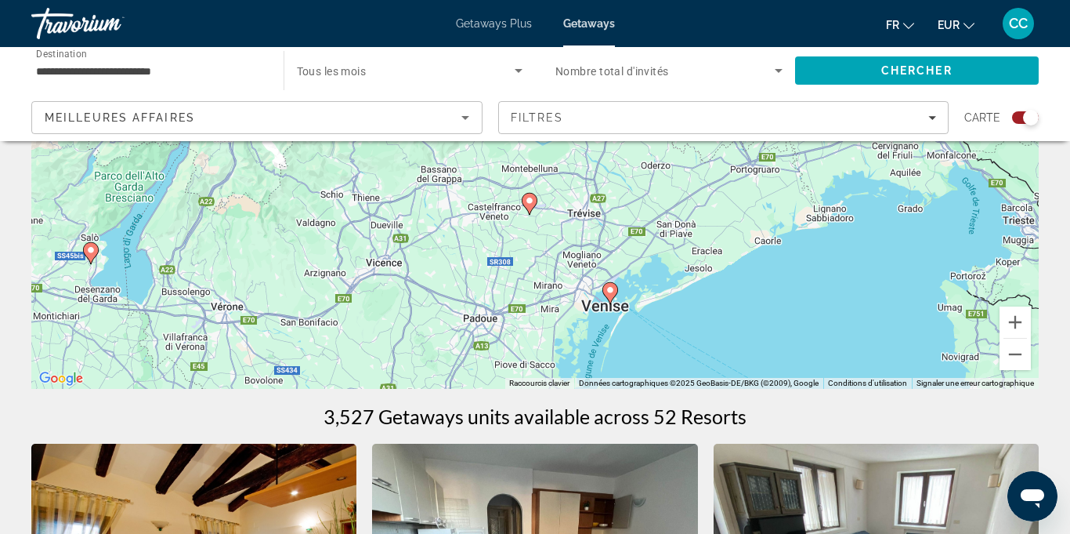
drag, startPoint x: 654, startPoint y: 310, endPoint x: 657, endPoint y: 325, distance: 15.2
click at [657, 325] on div "Pour activer le glissement avec le clavier, appuyez sur Alt+Entrée. Une fois ce…" at bounding box center [535, 154] width 1008 height 470
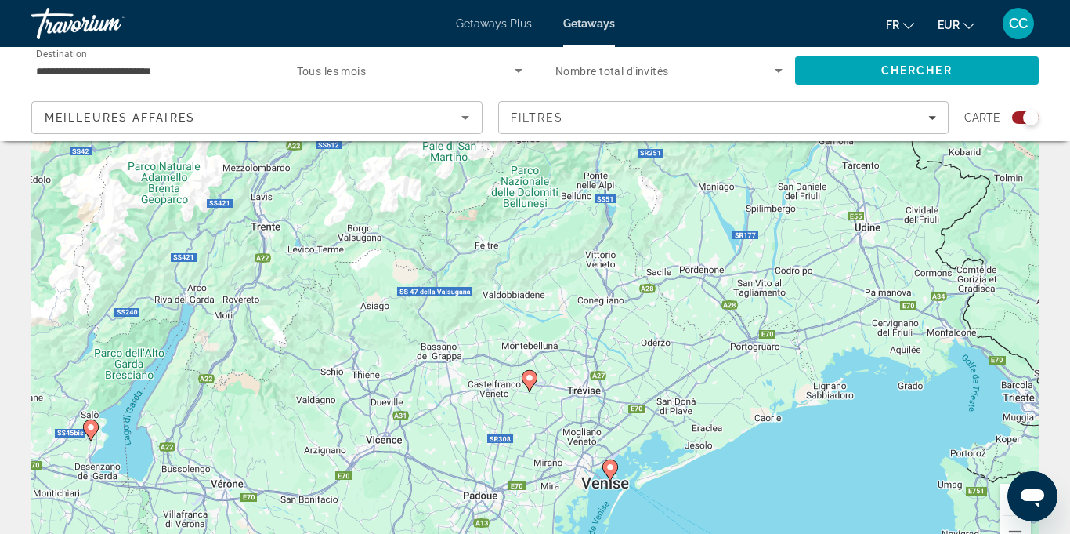
scroll to position [60, 0]
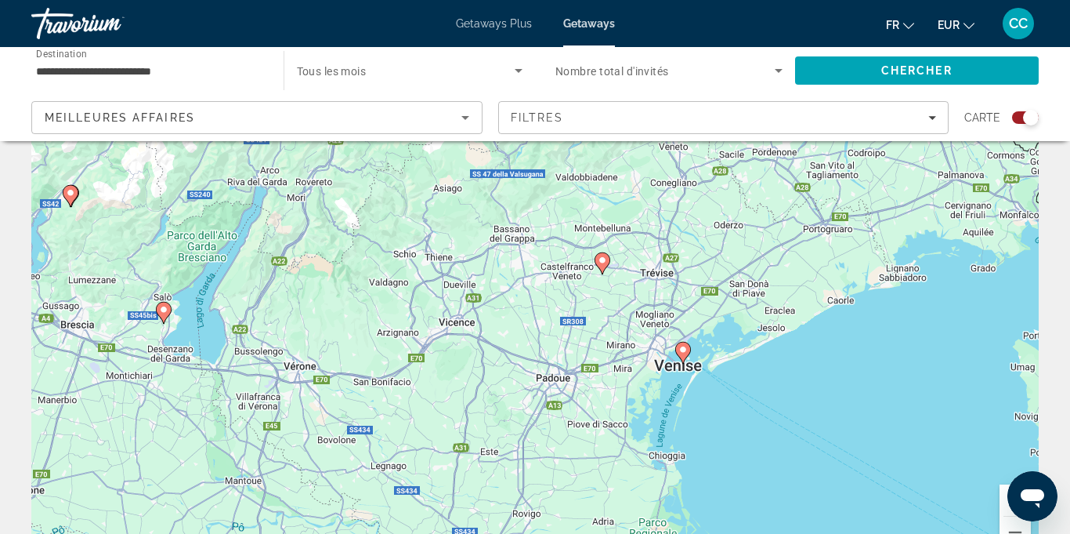
drag, startPoint x: 538, startPoint y: 396, endPoint x: 637, endPoint y: 234, distance: 189.9
click at [636, 236] on div "Pour activer le glissement avec le clavier, appuyez sur Alt+Entrée. Une fois ce…" at bounding box center [535, 331] width 1008 height 470
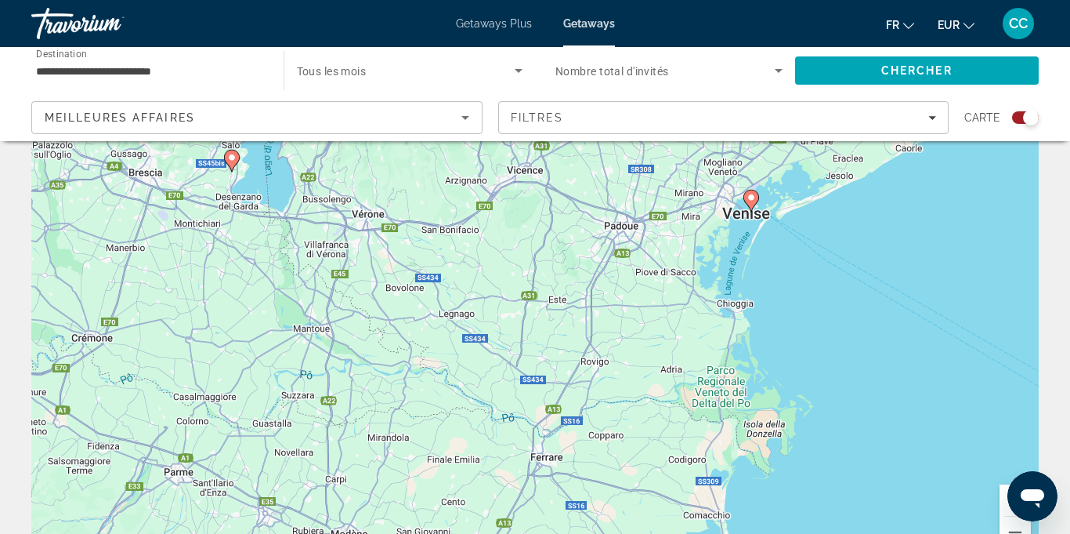
drag, startPoint x: 634, startPoint y: 381, endPoint x: 590, endPoint y: 205, distance: 181.7
click at [613, 237] on div "Pour activer le glissement avec le clavier, appuyez sur Alt+Entrée. Une fois ce…" at bounding box center [535, 331] width 1008 height 470
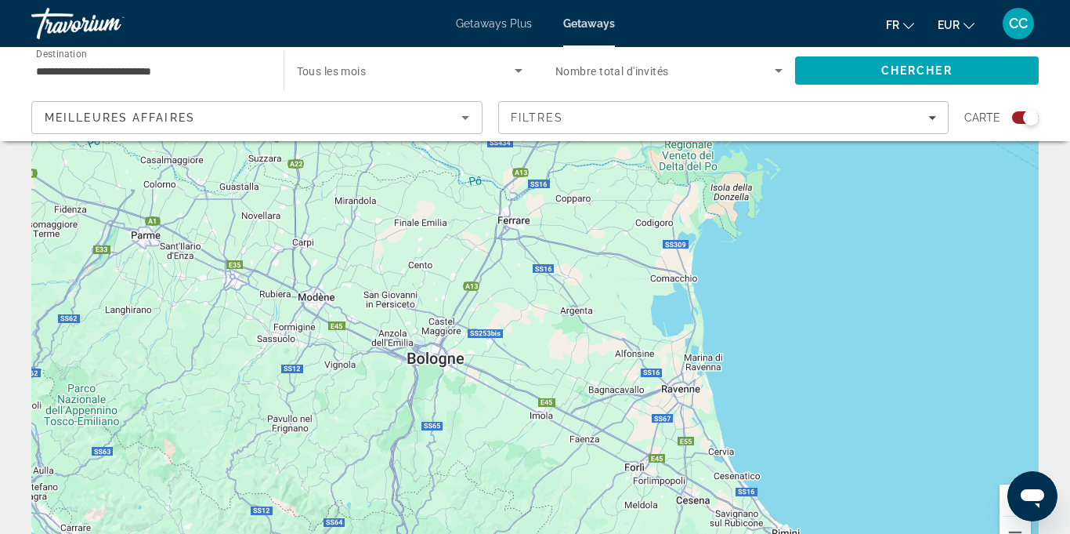
drag, startPoint x: 643, startPoint y: 316, endPoint x: 665, endPoint y: 212, distance: 106.5
click at [665, 215] on div "Main content" at bounding box center [535, 331] width 1008 height 470
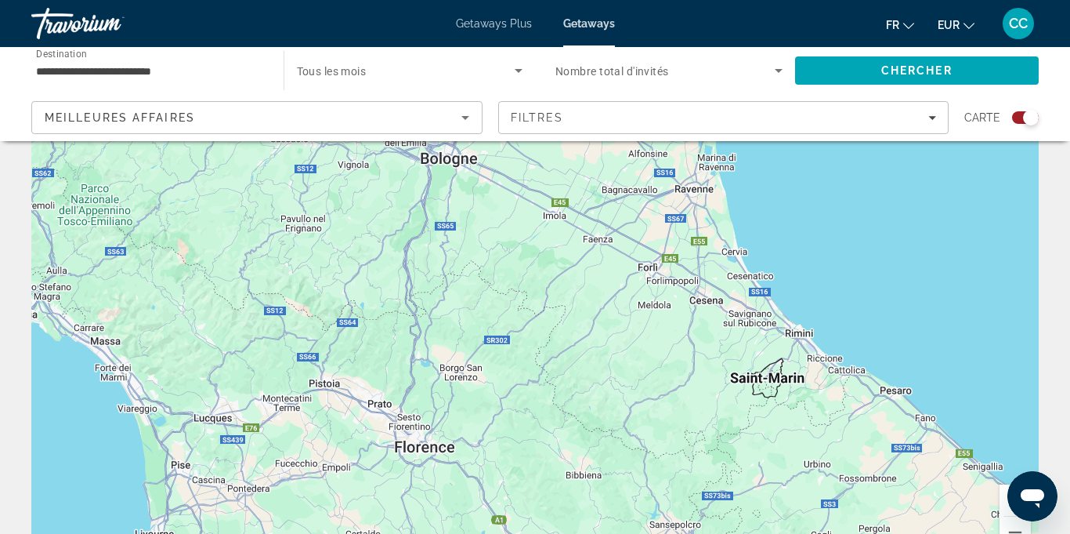
drag, startPoint x: 625, startPoint y: 393, endPoint x: 634, endPoint y: 229, distance: 164.8
click at [632, 241] on div "Pour activer le glissement avec le clavier, appuyez sur Alt+Entrée. Une fois ce…" at bounding box center [535, 331] width 1008 height 470
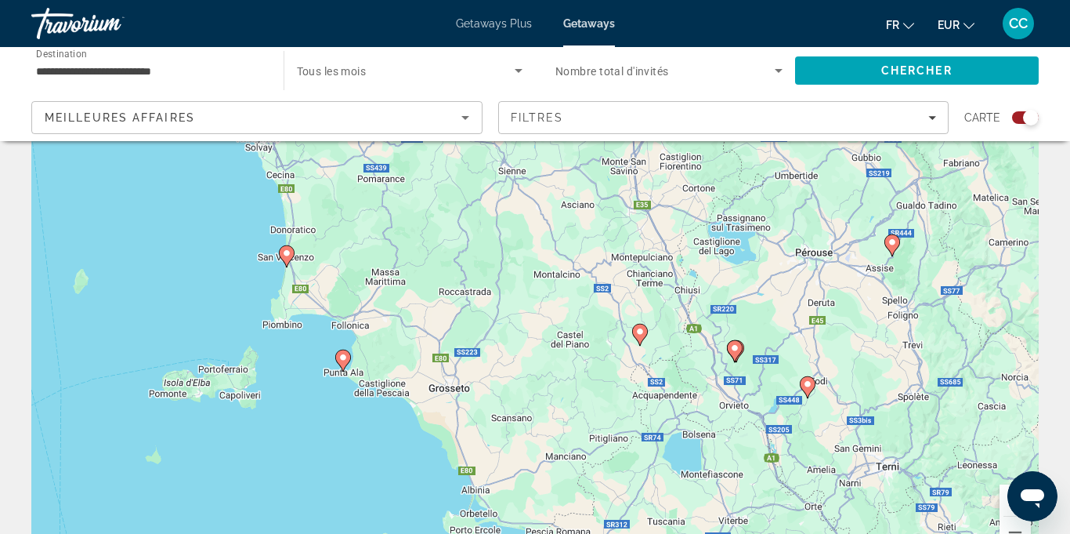
drag, startPoint x: 779, startPoint y: 399, endPoint x: 807, endPoint y: 249, distance: 152.3
click at [807, 250] on div "Pour activer le glissement avec le clavier, appuyez sur Alt+Entrée. Une fois ce…" at bounding box center [535, 331] width 1008 height 470
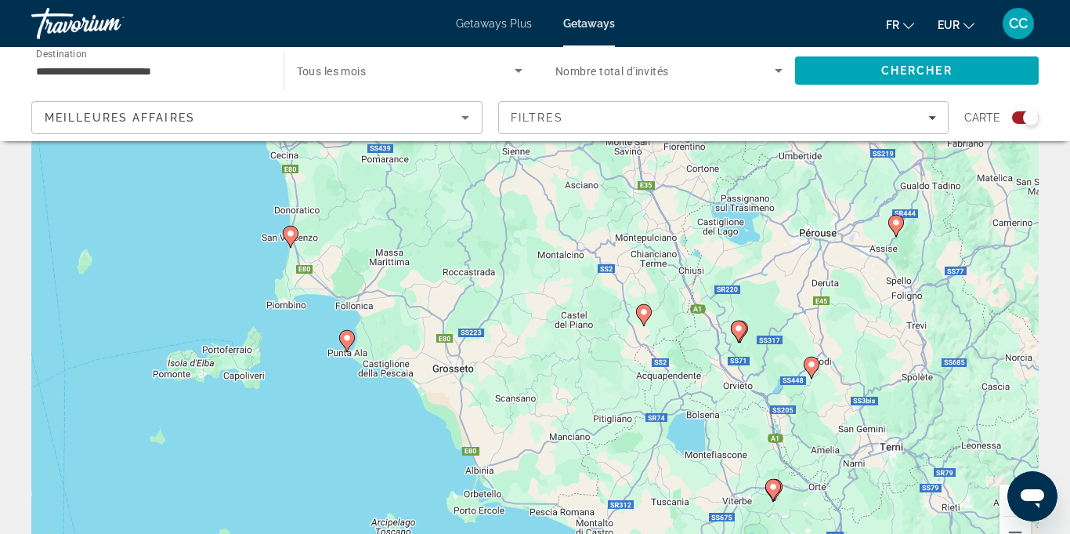
drag, startPoint x: 829, startPoint y: 387, endPoint x: 795, endPoint y: 248, distance: 142.9
click at [798, 254] on div "Pour activer le glissement avec le clavier, appuyez sur Alt+Entrée. Une fois ce…" at bounding box center [535, 331] width 1008 height 470
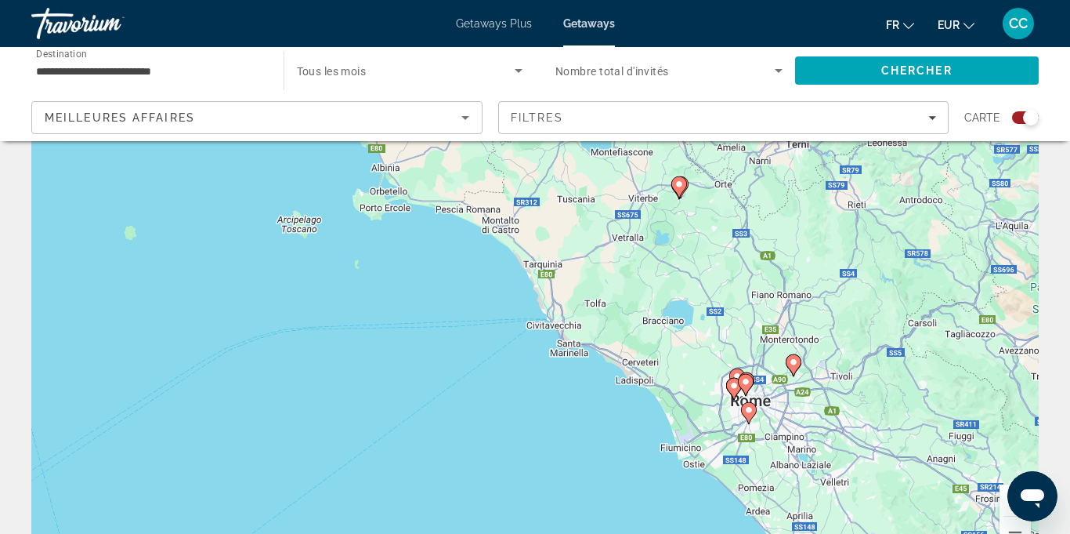
drag, startPoint x: 795, startPoint y: 378, endPoint x: 751, endPoint y: 235, distance: 149.7
click at [764, 263] on div "Pour activer le glissement avec le clavier, appuyez sur Alt+Entrée. Une fois ce…" at bounding box center [535, 331] width 1008 height 470
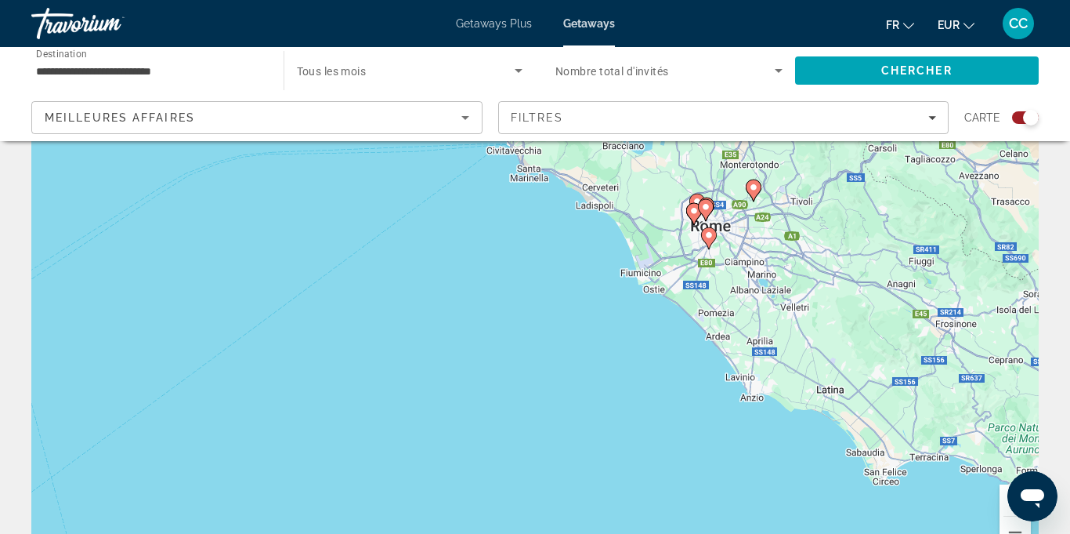
drag, startPoint x: 755, startPoint y: 355, endPoint x: 745, endPoint y: 285, distance: 70.4
click at [744, 288] on div "Pour activer le glissement avec le clavier, appuyez sur Alt+Entrée. Une fois ce…" at bounding box center [535, 331] width 1008 height 470
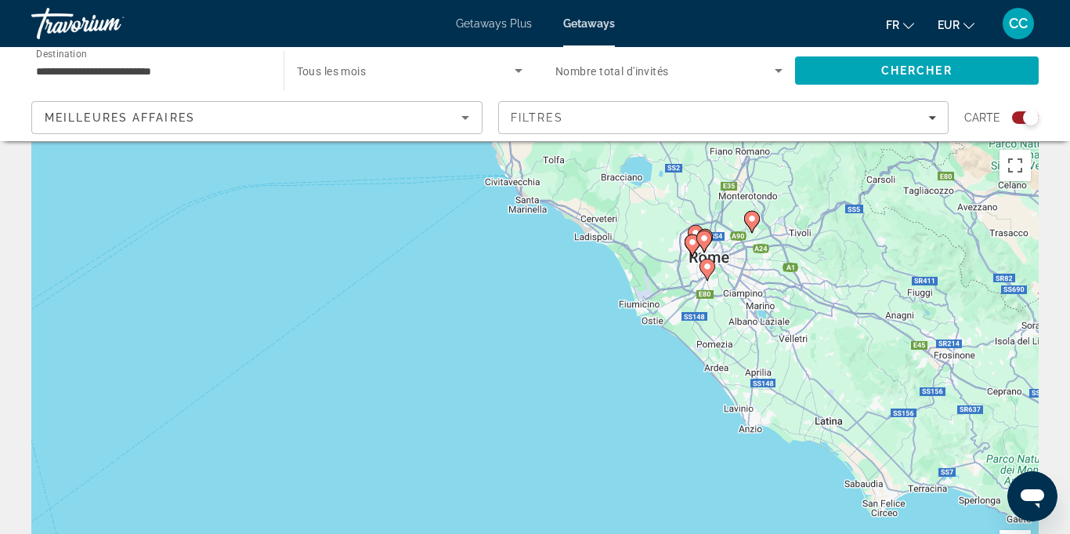
scroll to position [7, 0]
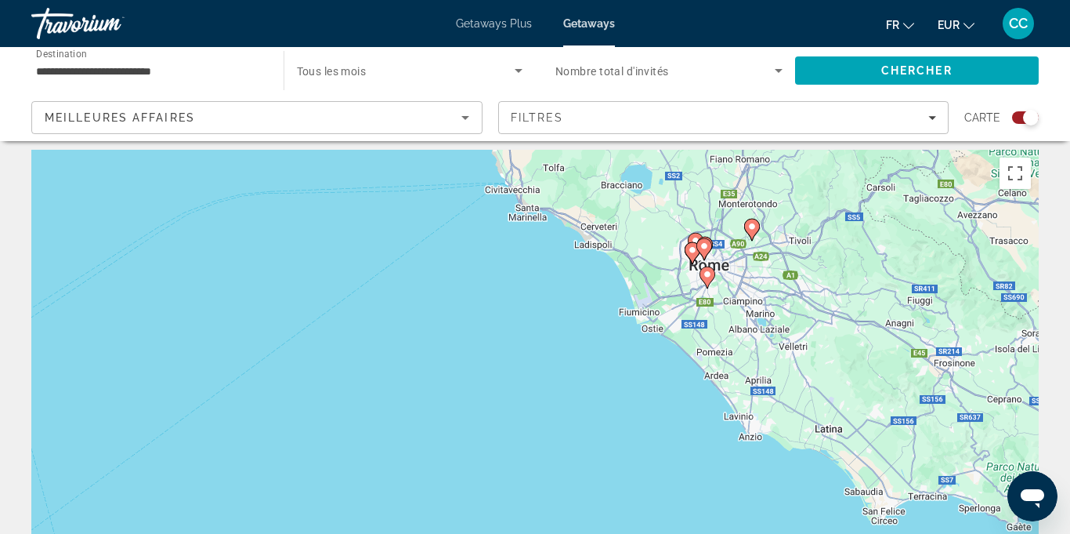
click at [712, 281] on icon "Main content" at bounding box center [708, 277] width 16 height 22
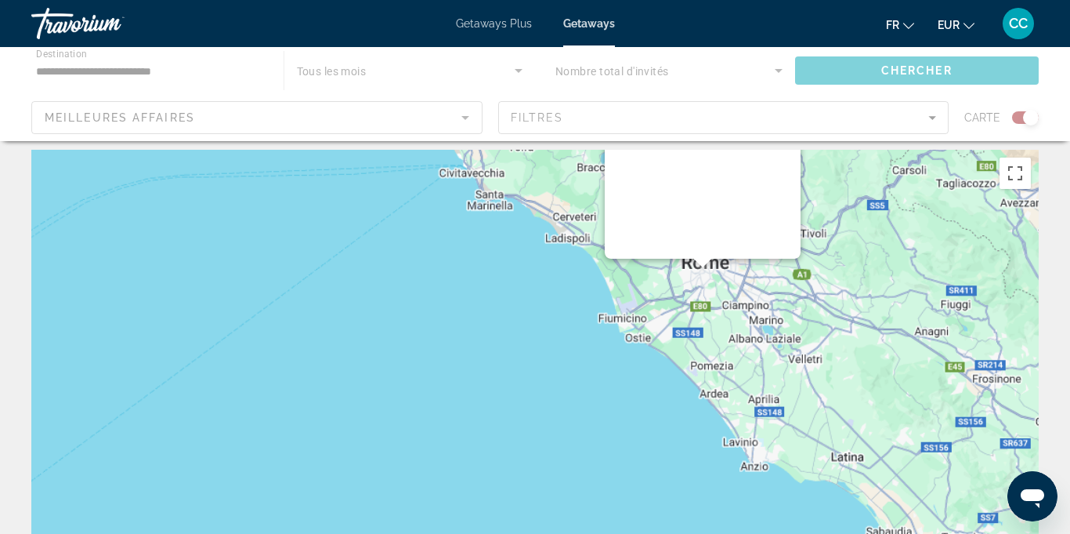
scroll to position [0, 0]
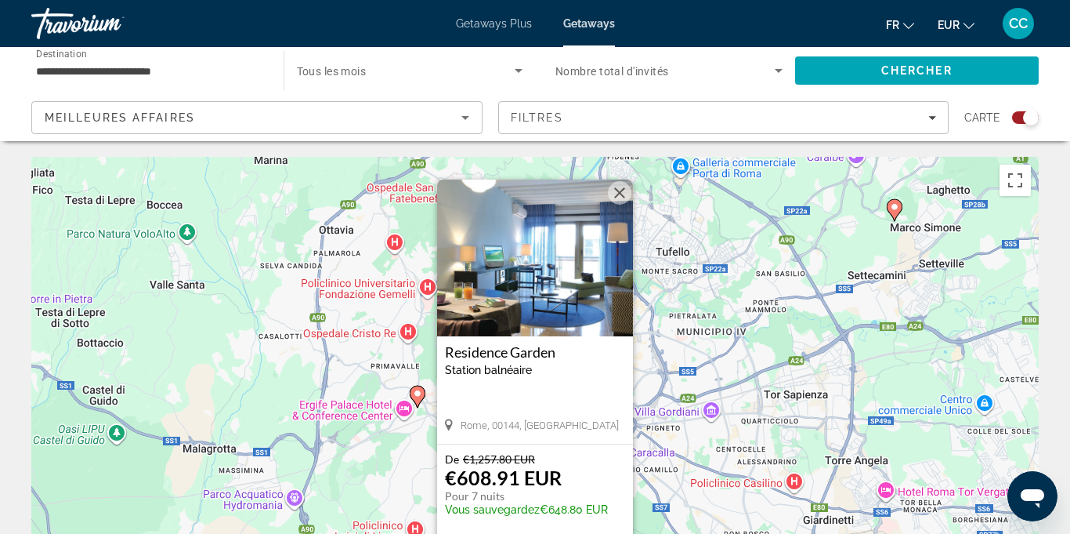
click at [618, 194] on button "Fermer" at bounding box center [620, 193] width 24 height 24
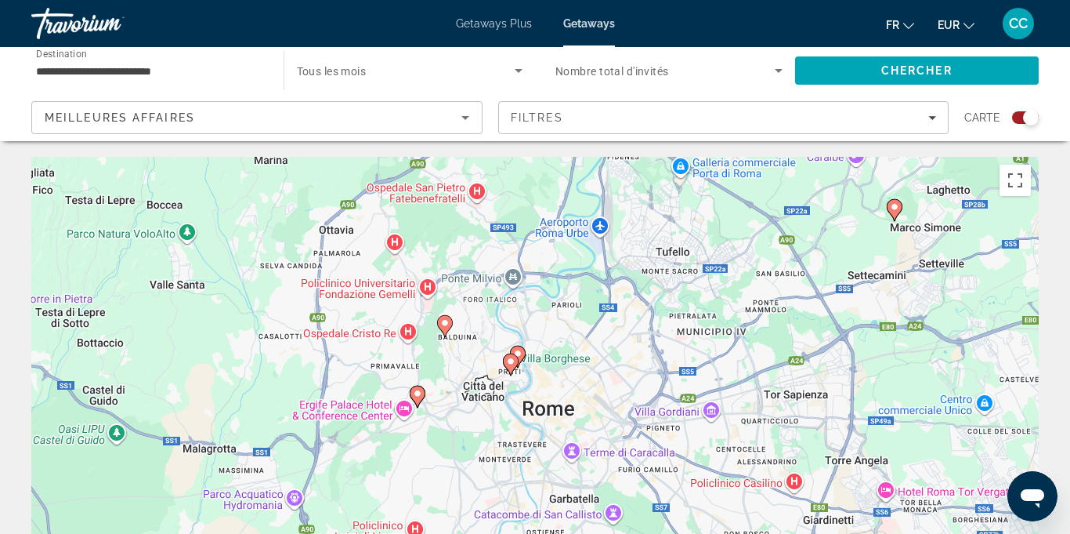
click at [898, 207] on image "Main content" at bounding box center [894, 206] width 9 height 9
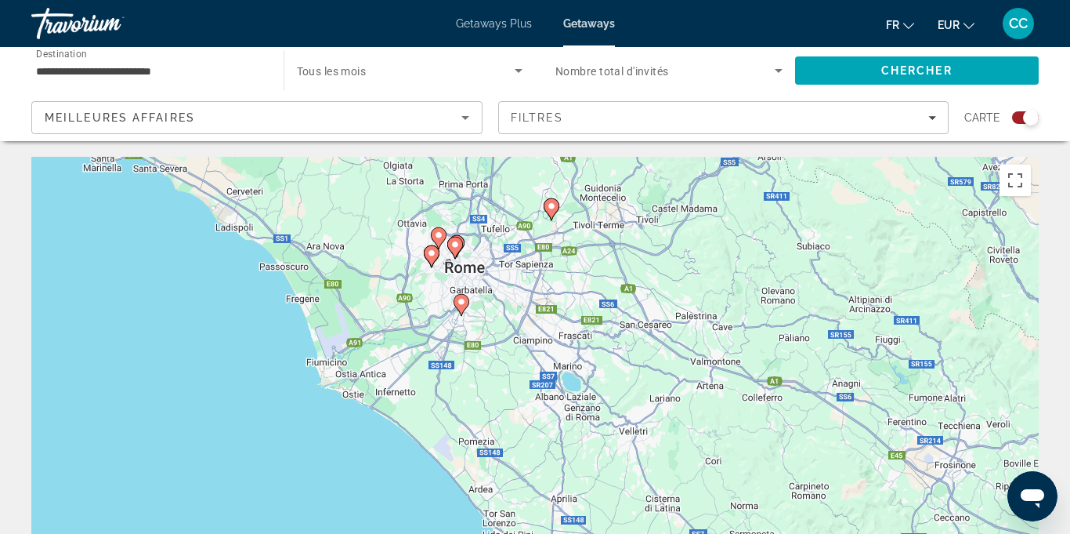
drag, startPoint x: 920, startPoint y: 461, endPoint x: 935, endPoint y: 281, distance: 180.8
click at [935, 281] on div "Pour activer le glissement avec le clavier, appuyez sur Alt+Entrée. Une fois ce…" at bounding box center [535, 392] width 1008 height 470
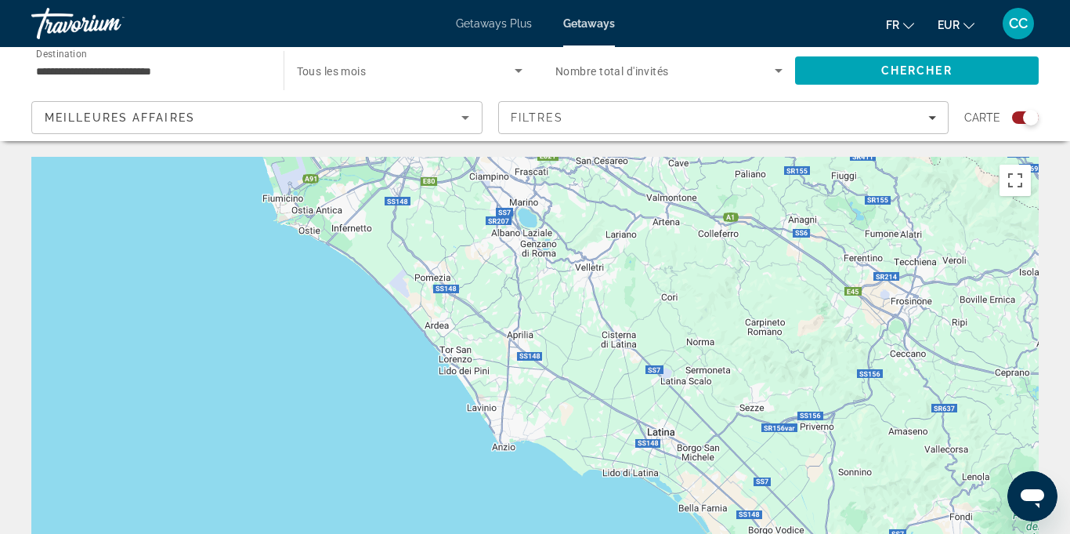
drag, startPoint x: 929, startPoint y: 404, endPoint x: 889, endPoint y: 254, distance: 154.9
click at [889, 256] on div "Pour activer le glissement avec le clavier, appuyez sur Alt+Entrée. Une fois ce…" at bounding box center [535, 392] width 1008 height 470
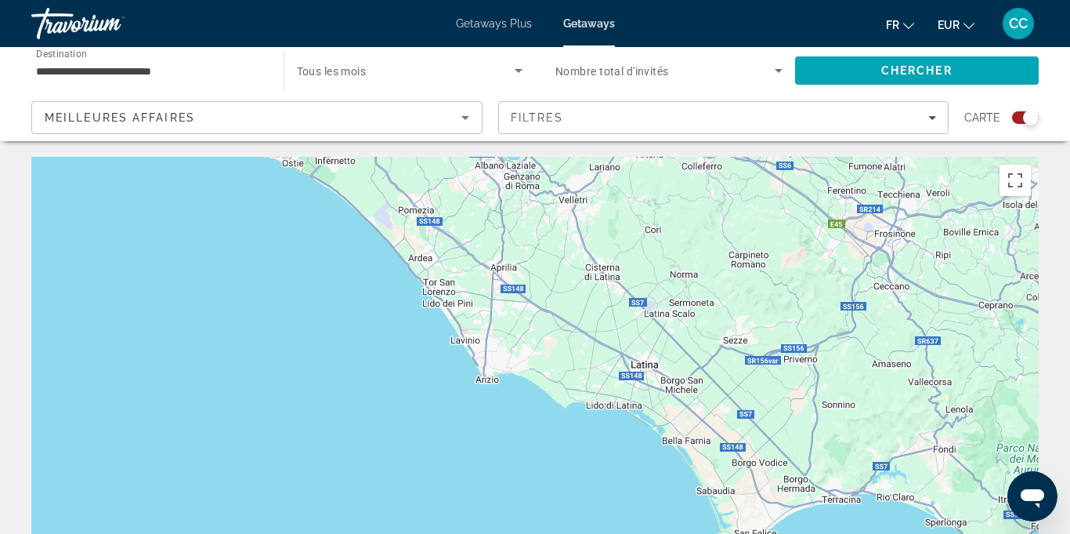
drag, startPoint x: 915, startPoint y: 358, endPoint x: 882, endPoint y: 259, distance: 105.1
click at [882, 259] on div "Pour activer le glissement avec le clavier, appuyez sur Alt+Entrée. Une fois ce…" at bounding box center [535, 392] width 1008 height 470
